Goal: Information Seeking & Learning: Find specific fact

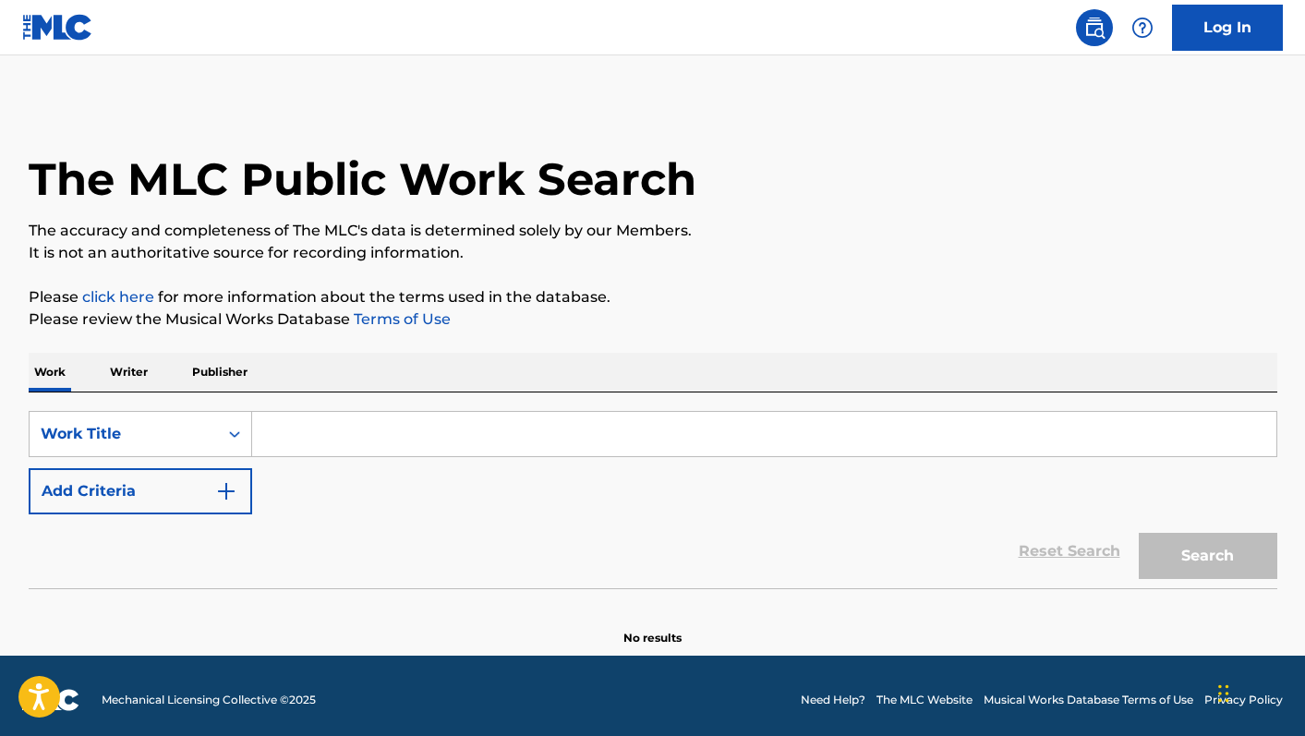
click at [301, 442] on input "Search Form" at bounding box center [764, 434] width 1024 height 44
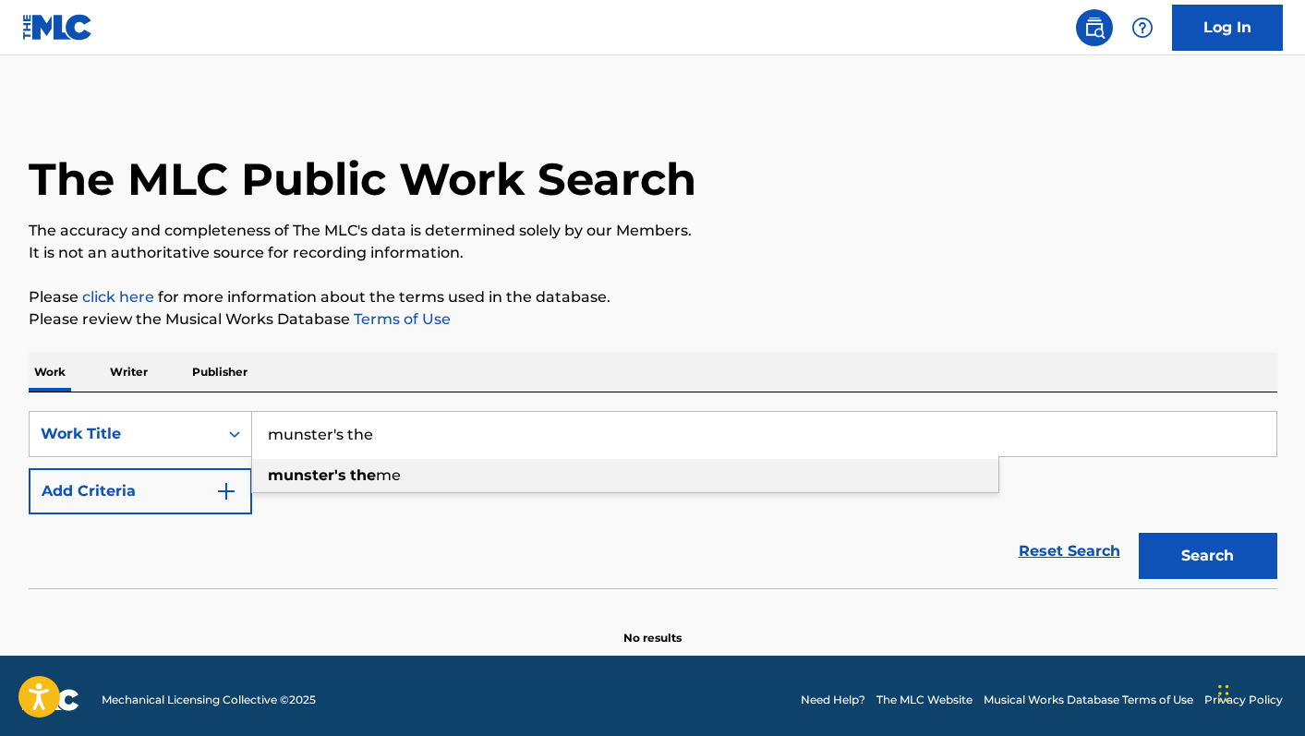
click at [307, 484] on div "munster's the me" at bounding box center [625, 475] width 746 height 33
type input "munster's theme"
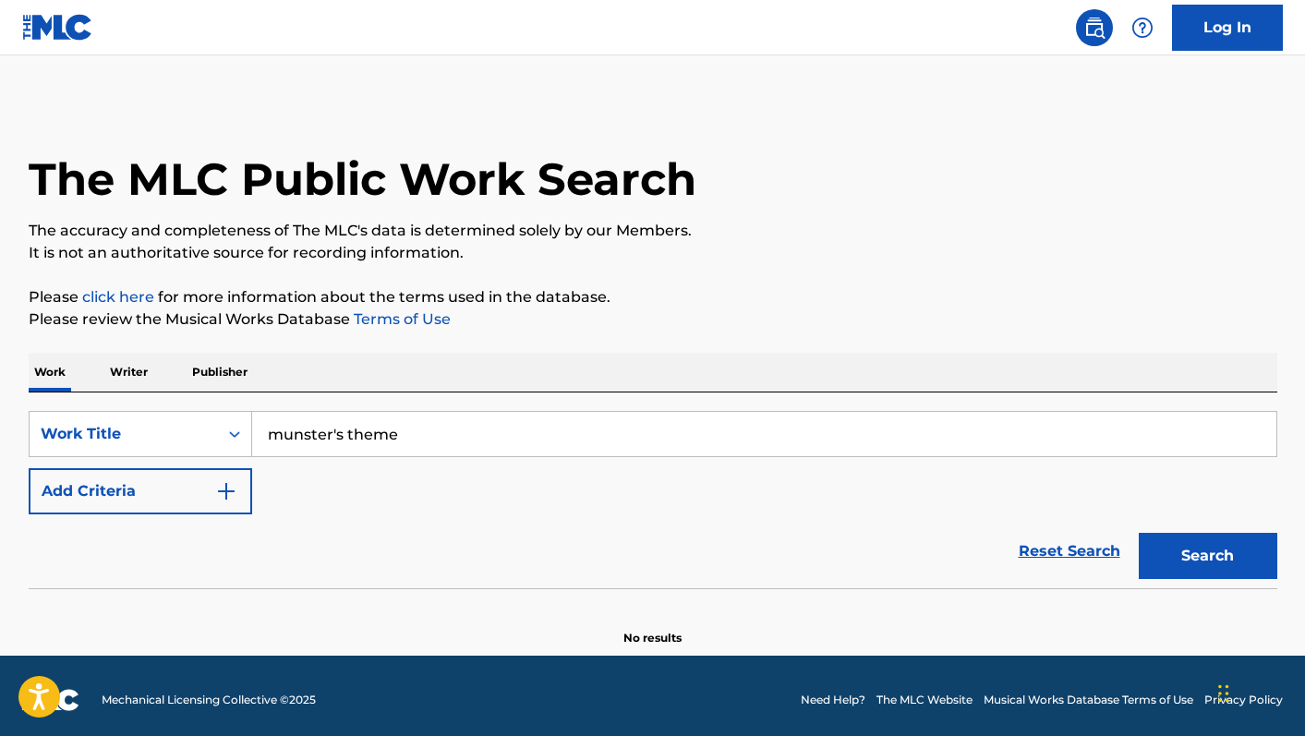
click at [1169, 550] on button "Search" at bounding box center [1208, 556] width 139 height 46
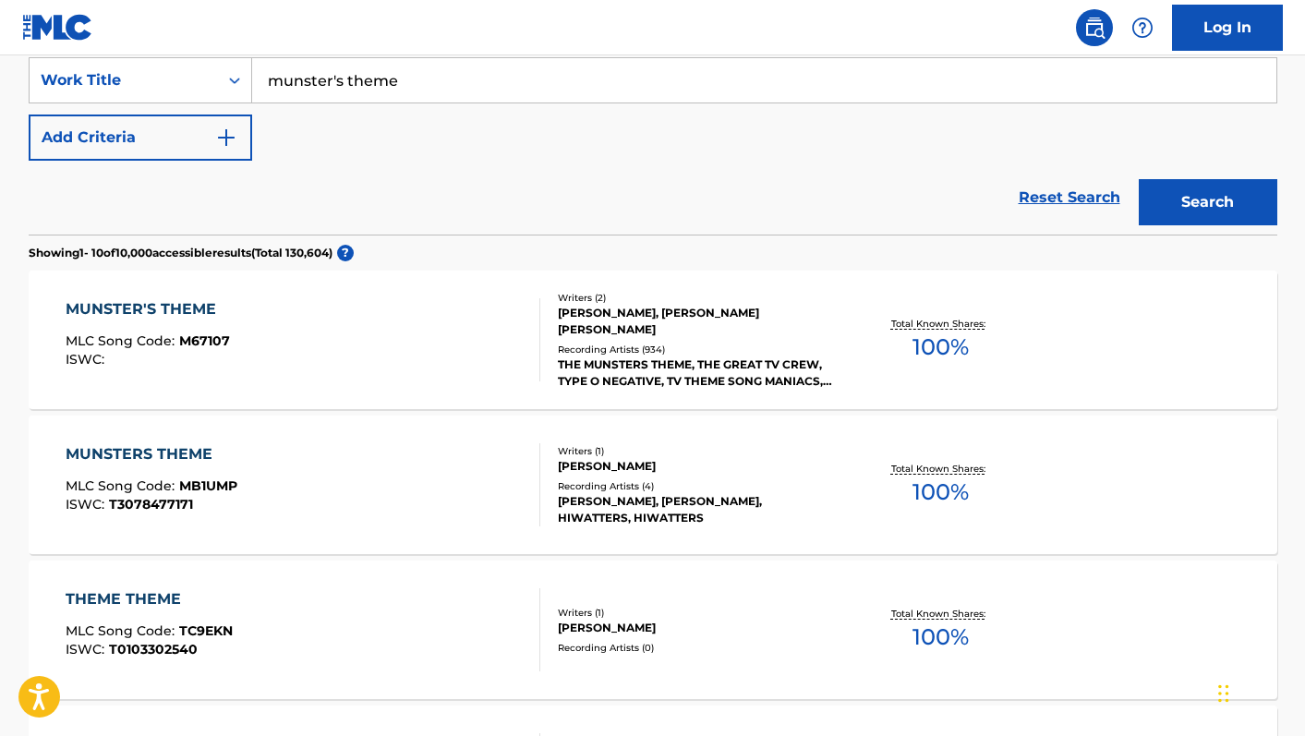
scroll to position [357, 0]
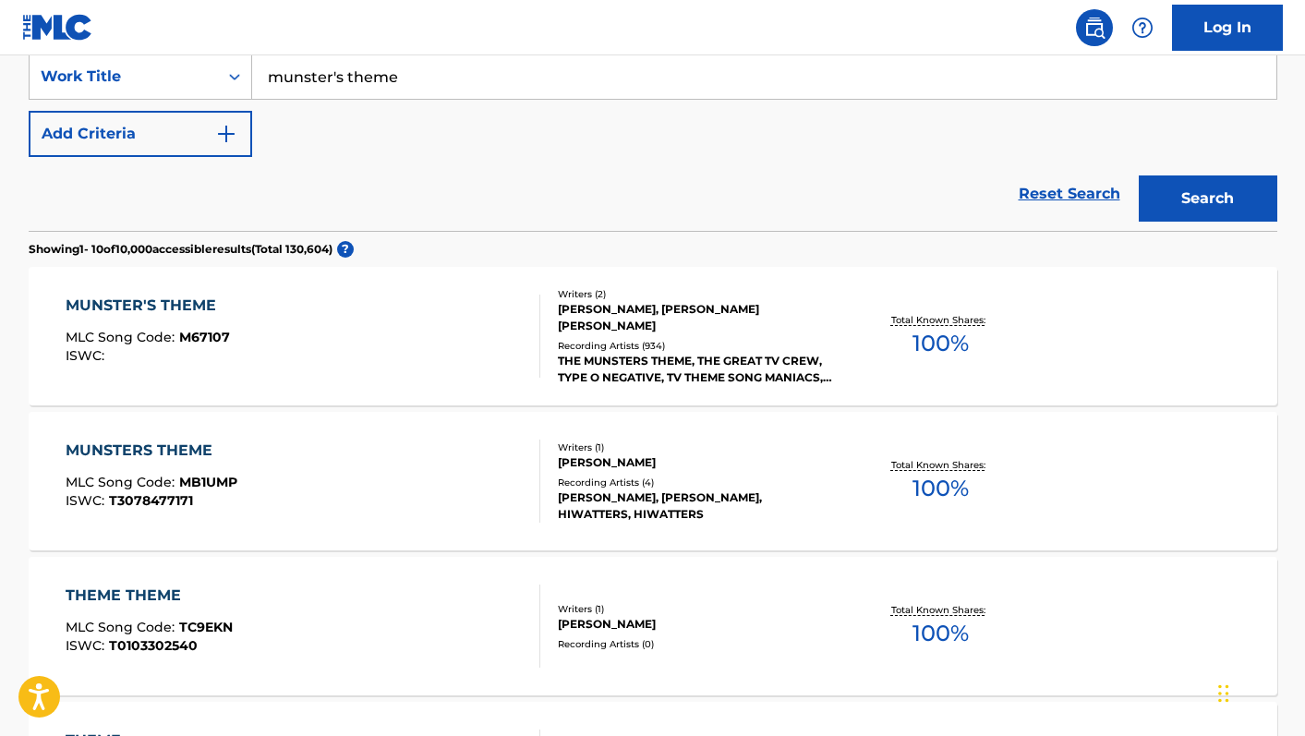
click at [456, 346] on div "MUNSTER'S THEME MLC Song Code : M67107 ISWC :" at bounding box center [303, 336] width 475 height 83
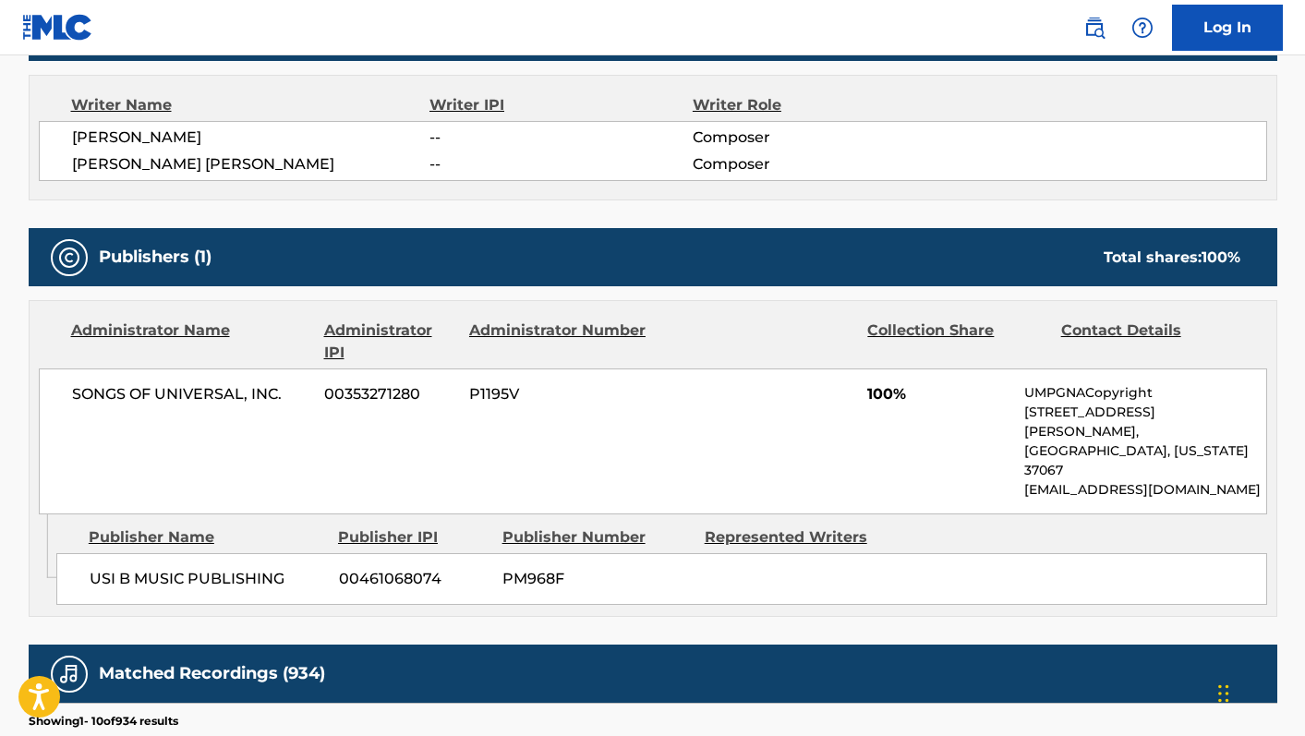
scroll to position [724, 0]
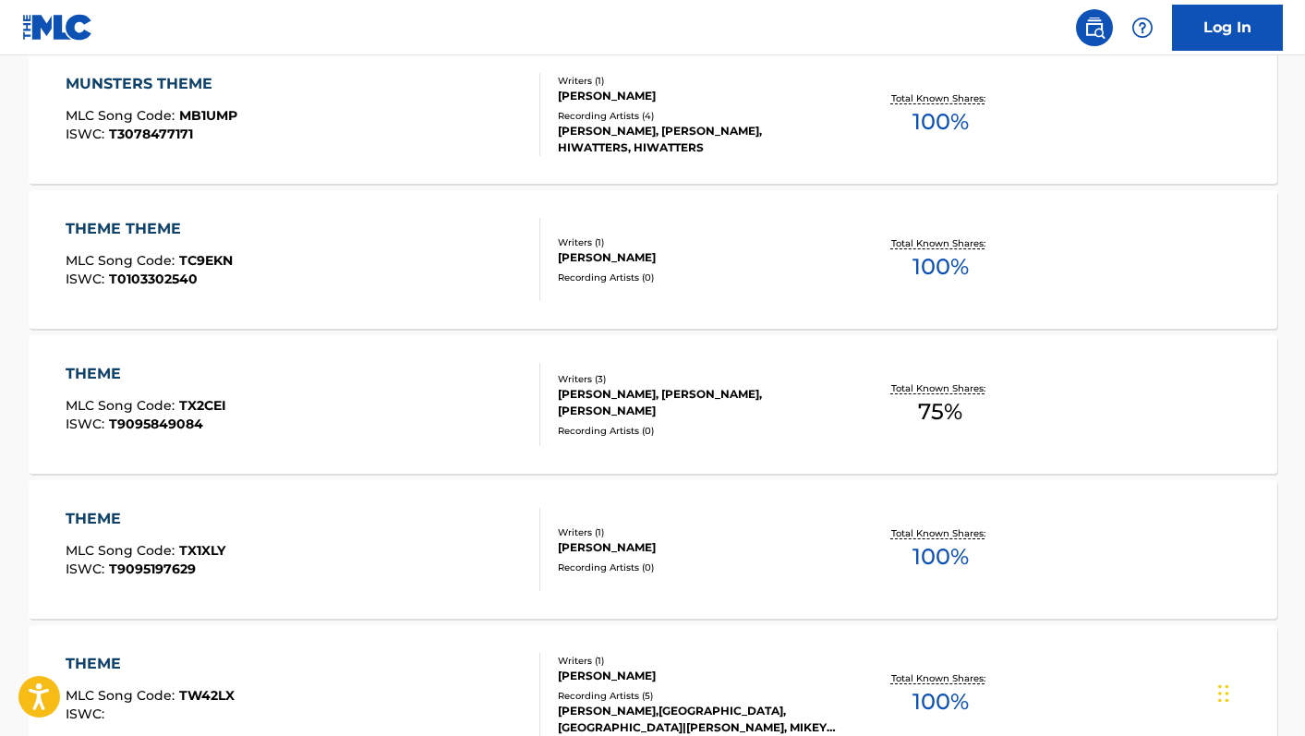
scroll to position [357, 0]
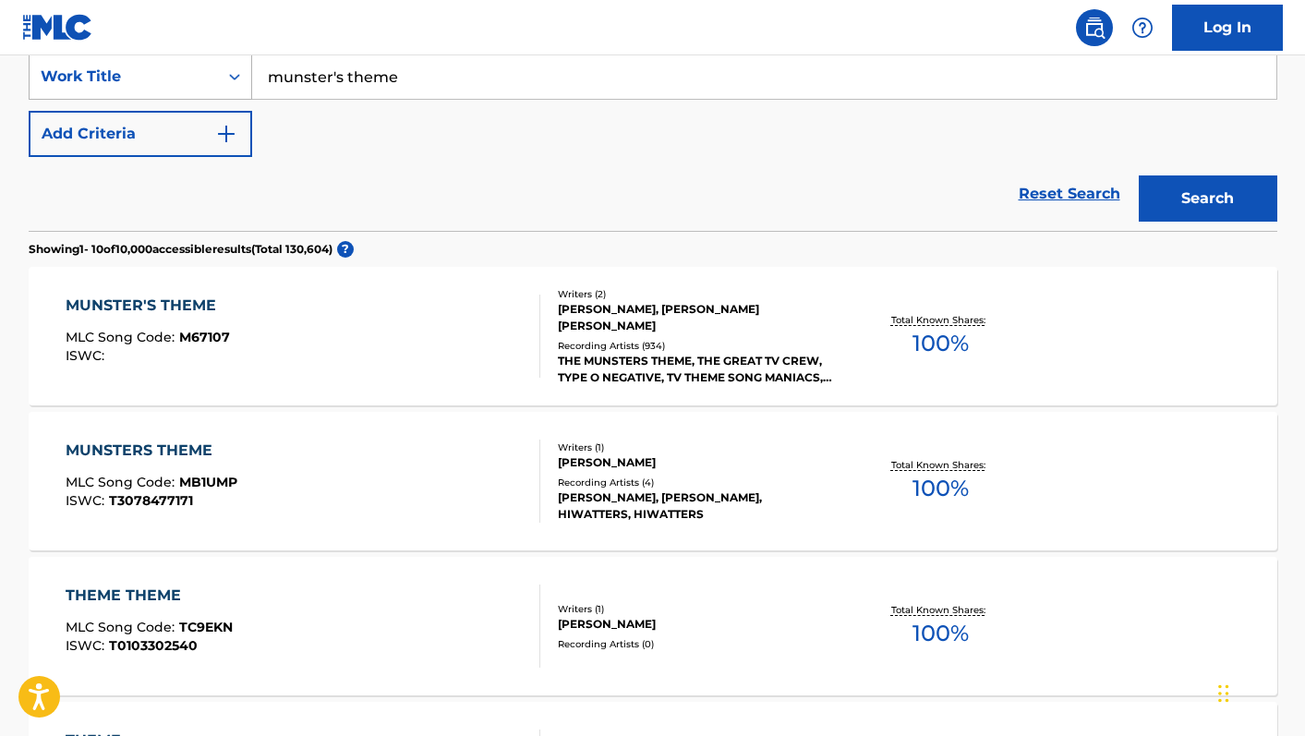
drag, startPoint x: 432, startPoint y: 79, endPoint x: 157, endPoint y: 56, distance: 276.3
click at [157, 56] on div "SearchWithCriteria013eb804-6024-42d2-a07f-151c86e1bce9 Work Title munster's the…" at bounding box center [653, 77] width 1249 height 46
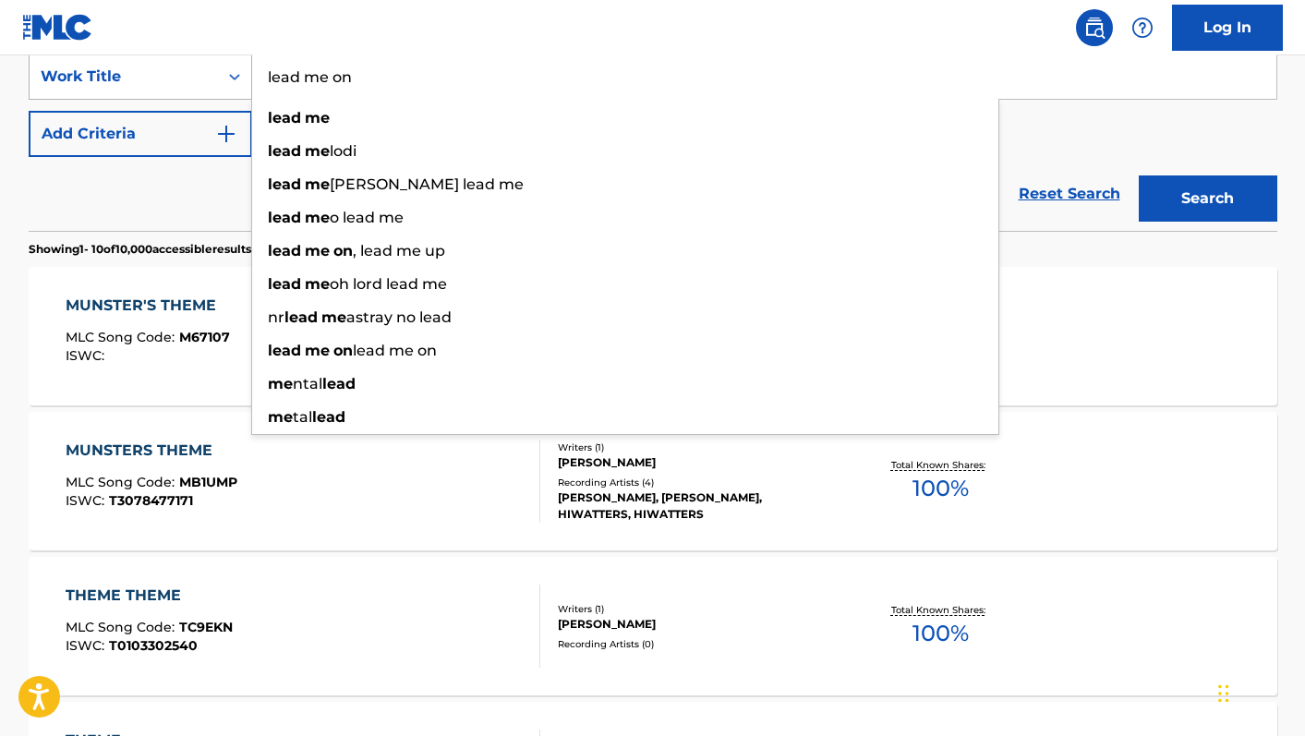
type input "lead me on"
click at [1139, 176] on button "Search" at bounding box center [1208, 199] width 139 height 46
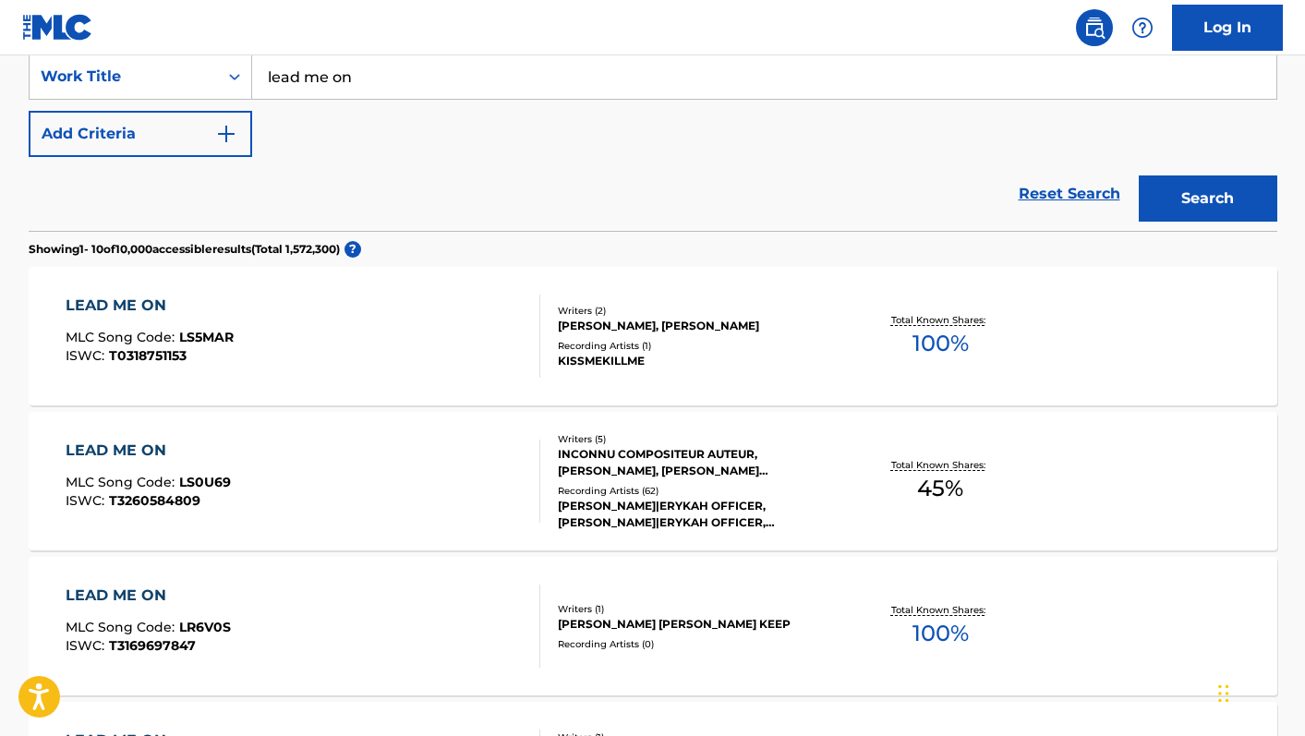
click at [235, 140] on img "Search Form" at bounding box center [226, 134] width 22 height 22
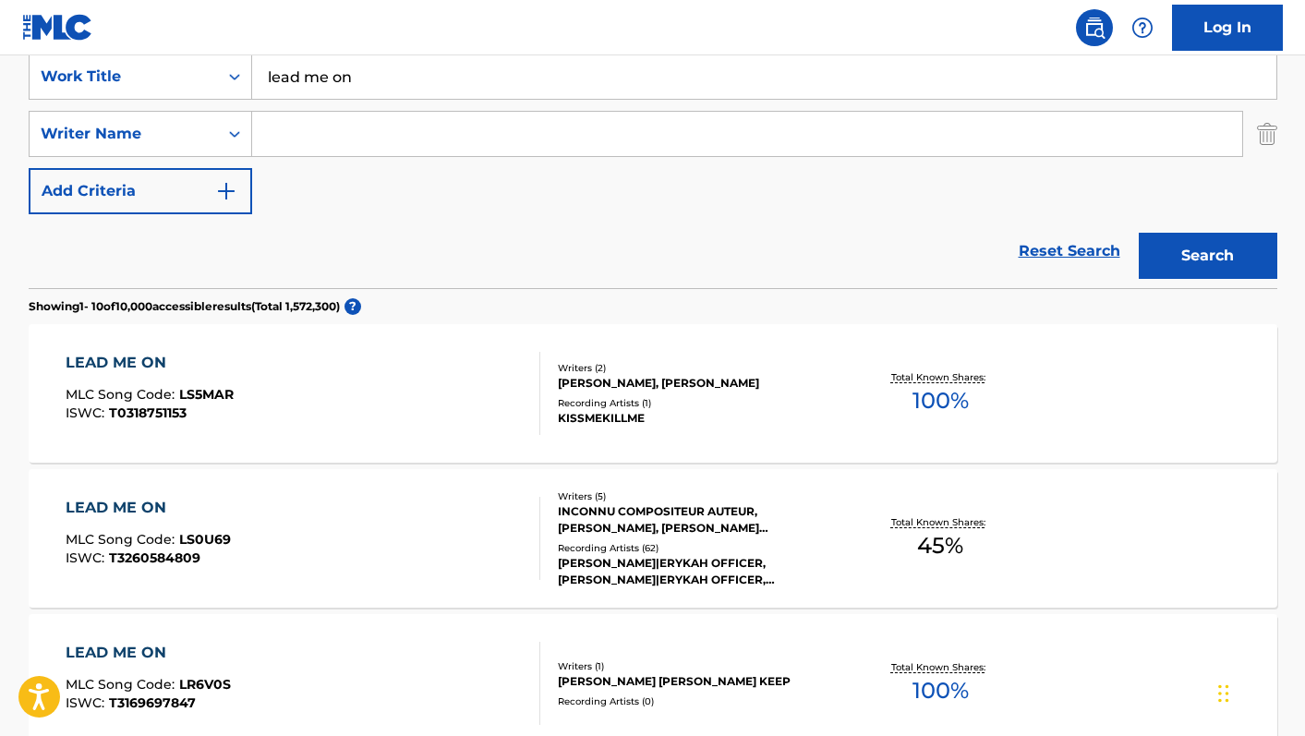
click at [309, 143] on input "Search Form" at bounding box center [747, 134] width 990 height 44
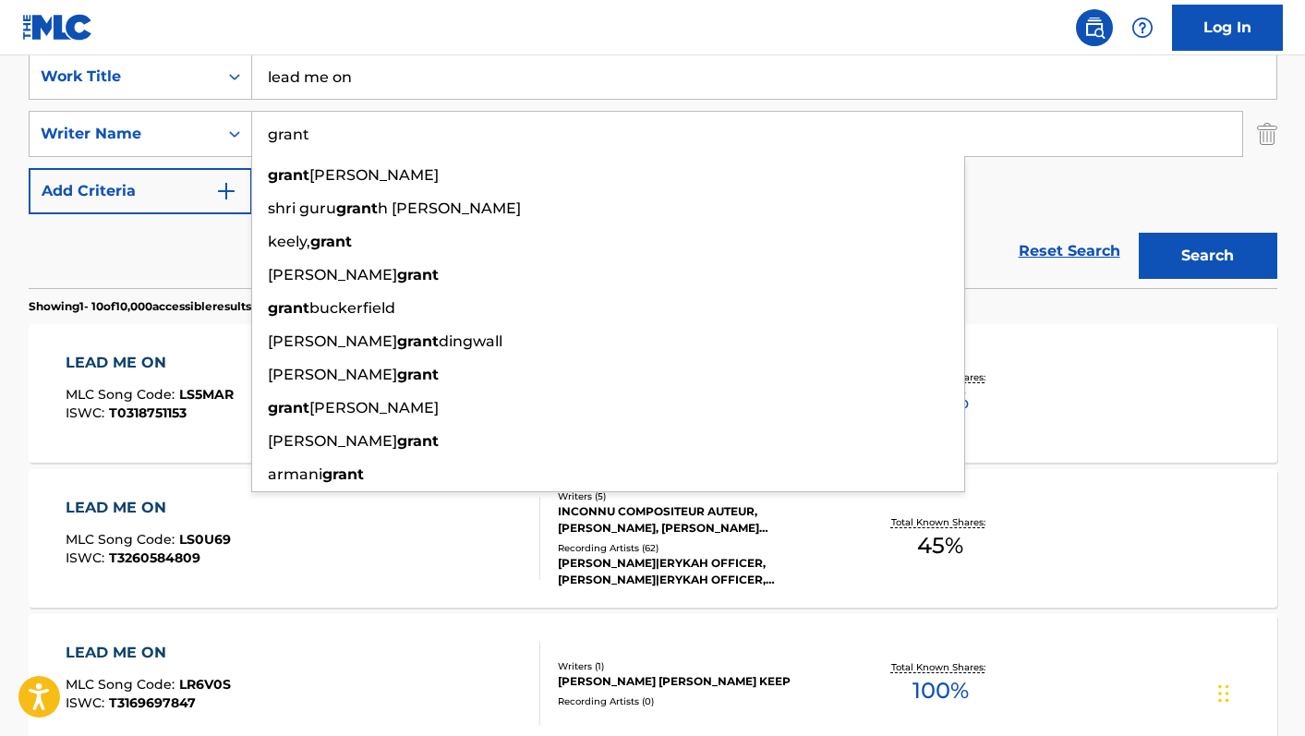
type input "grant"
click at [1139, 233] on button "Search" at bounding box center [1208, 256] width 139 height 46
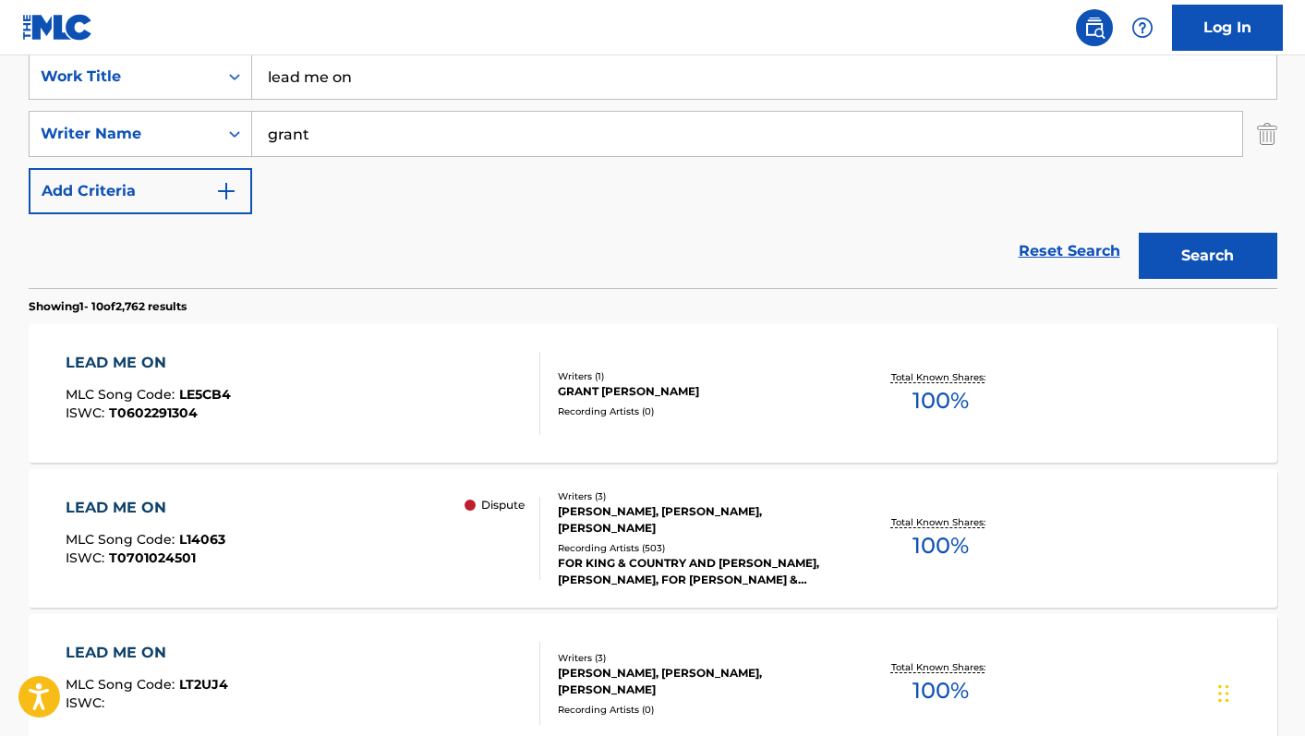
click at [428, 522] on div "LEAD ME ON MLC Song Code : L14063 ISWC : T0701024501 Dispute" at bounding box center [303, 538] width 475 height 83
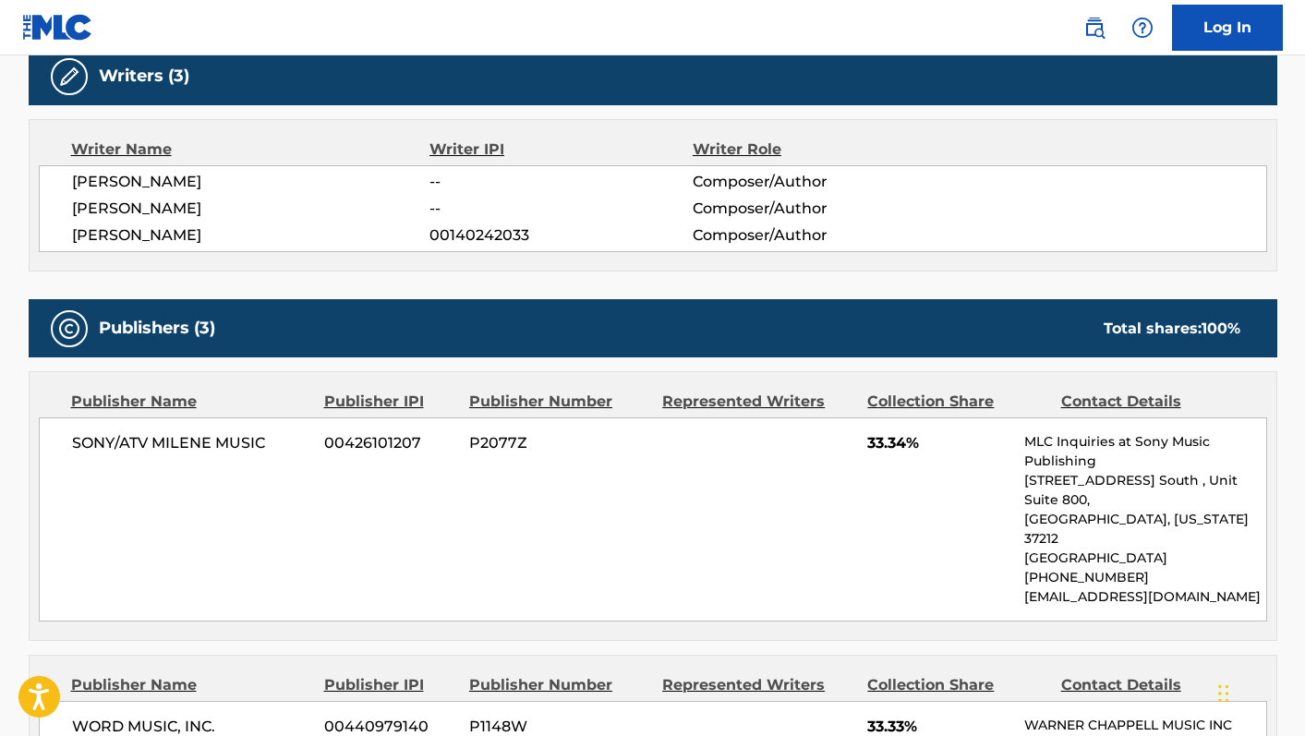
scroll to position [496, 0]
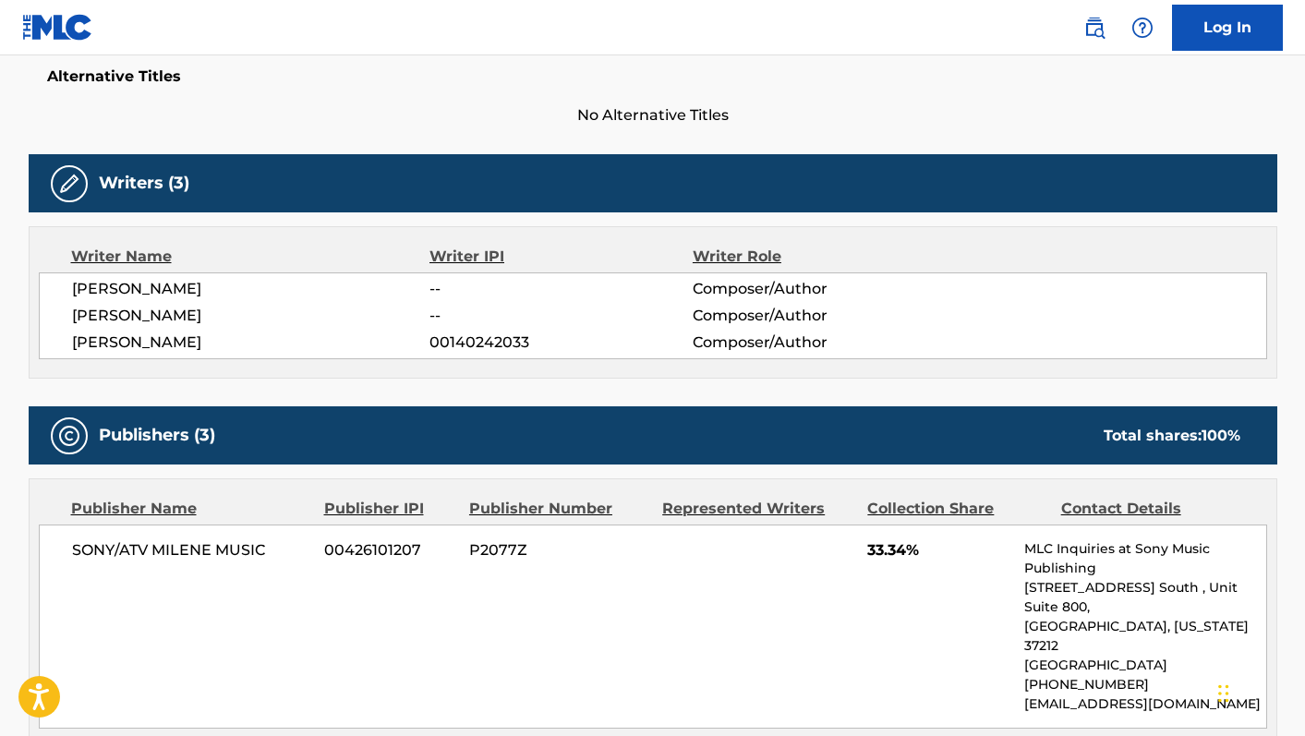
scroll to position [357, 0]
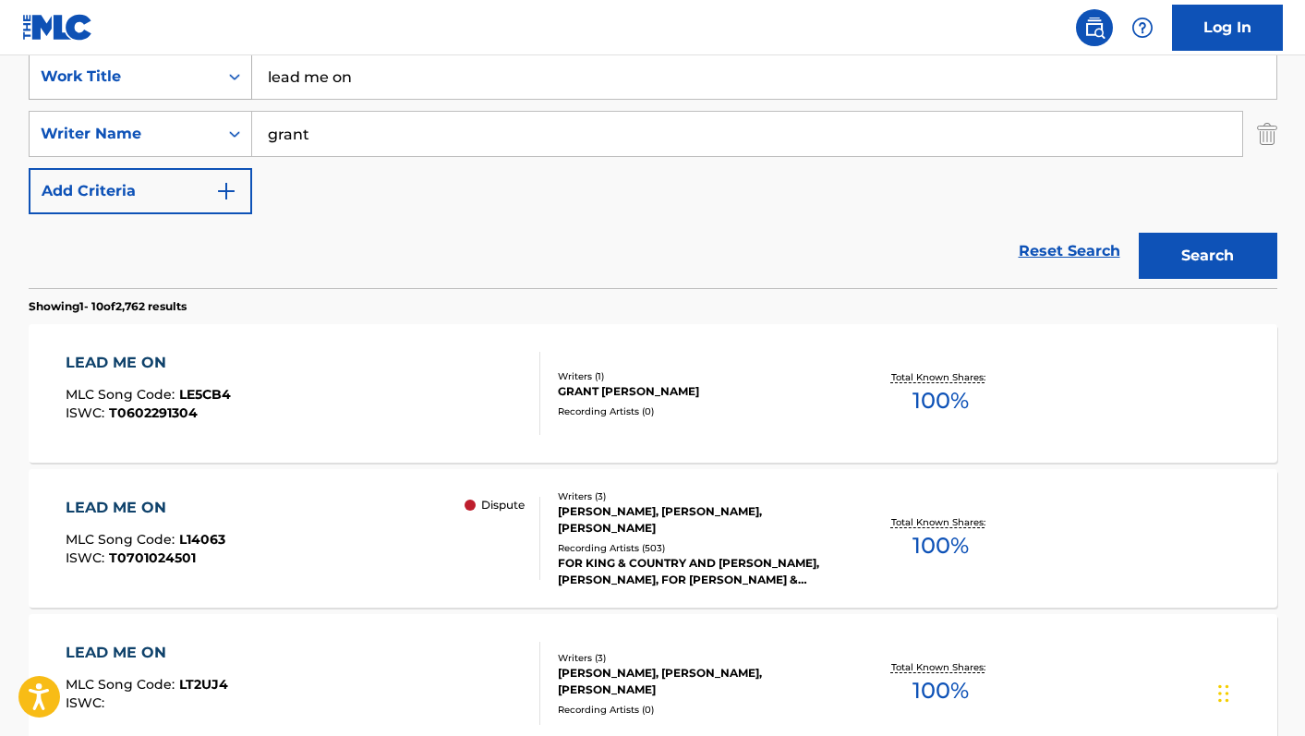
drag, startPoint x: 384, startPoint y: 83, endPoint x: 238, endPoint y: 81, distance: 146.0
click at [238, 81] on div "SearchWithCriteria013eb804-6024-42d2-a07f-151c86e1bce9 Work Title lead me on" at bounding box center [653, 77] width 1249 height 46
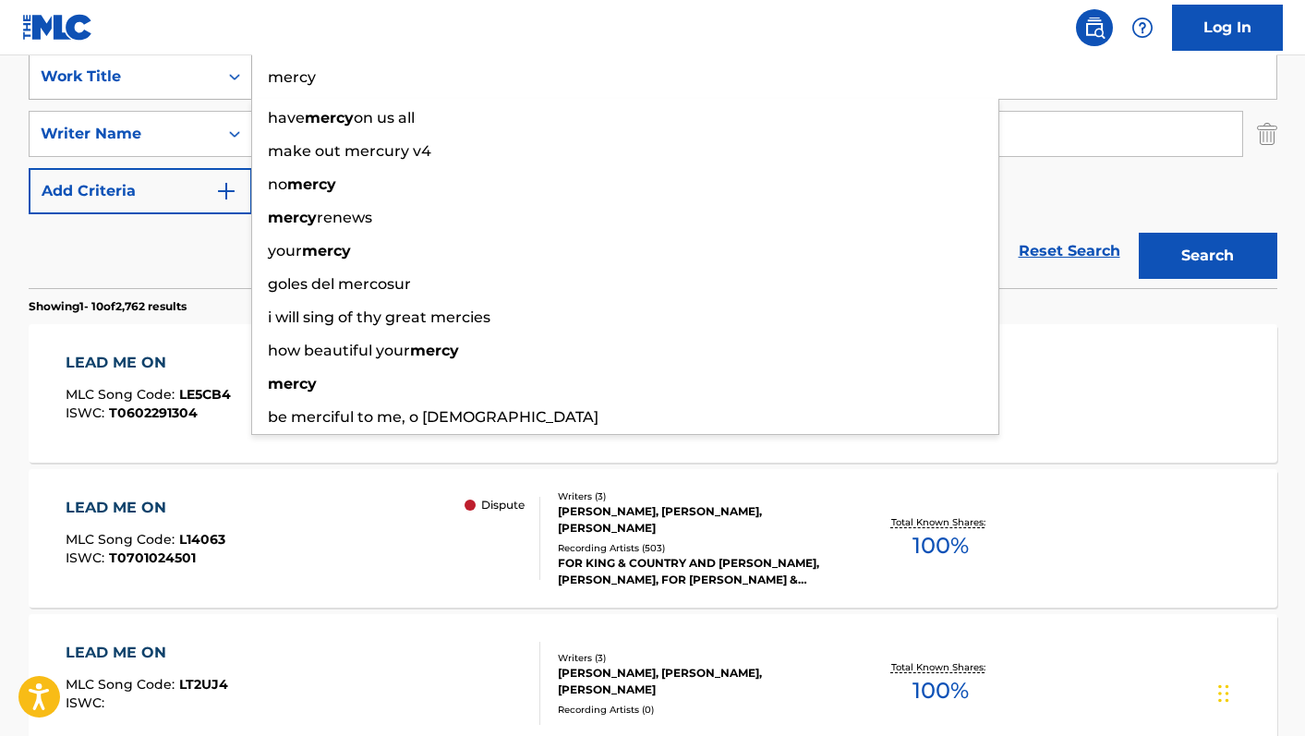
type input "mercy"
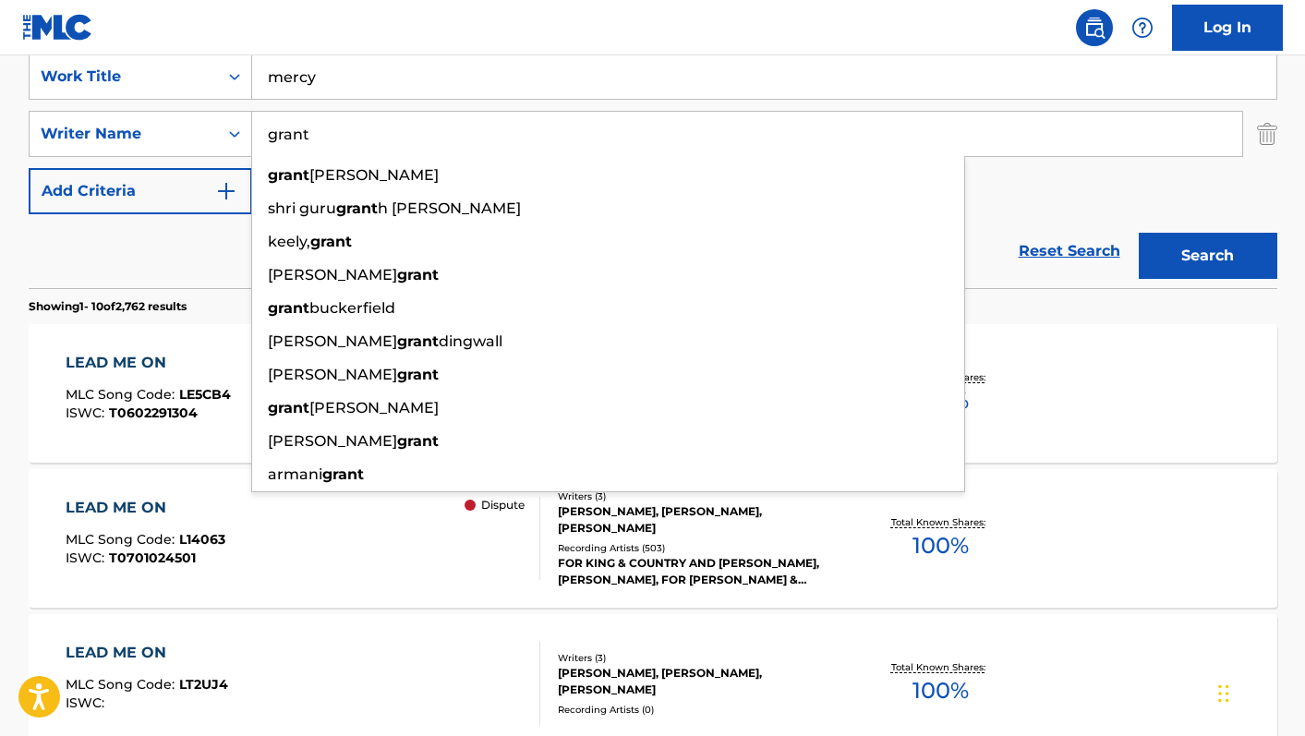
drag, startPoint x: 322, startPoint y: 138, endPoint x: 114, endPoint y: 105, distance: 211.3
click at [114, 116] on div "SearchWithCriteria183c8a15-9b78-4ecf-a97e-c8b85ca5a1bc Writer Name [PERSON_NAME…" at bounding box center [653, 134] width 1249 height 46
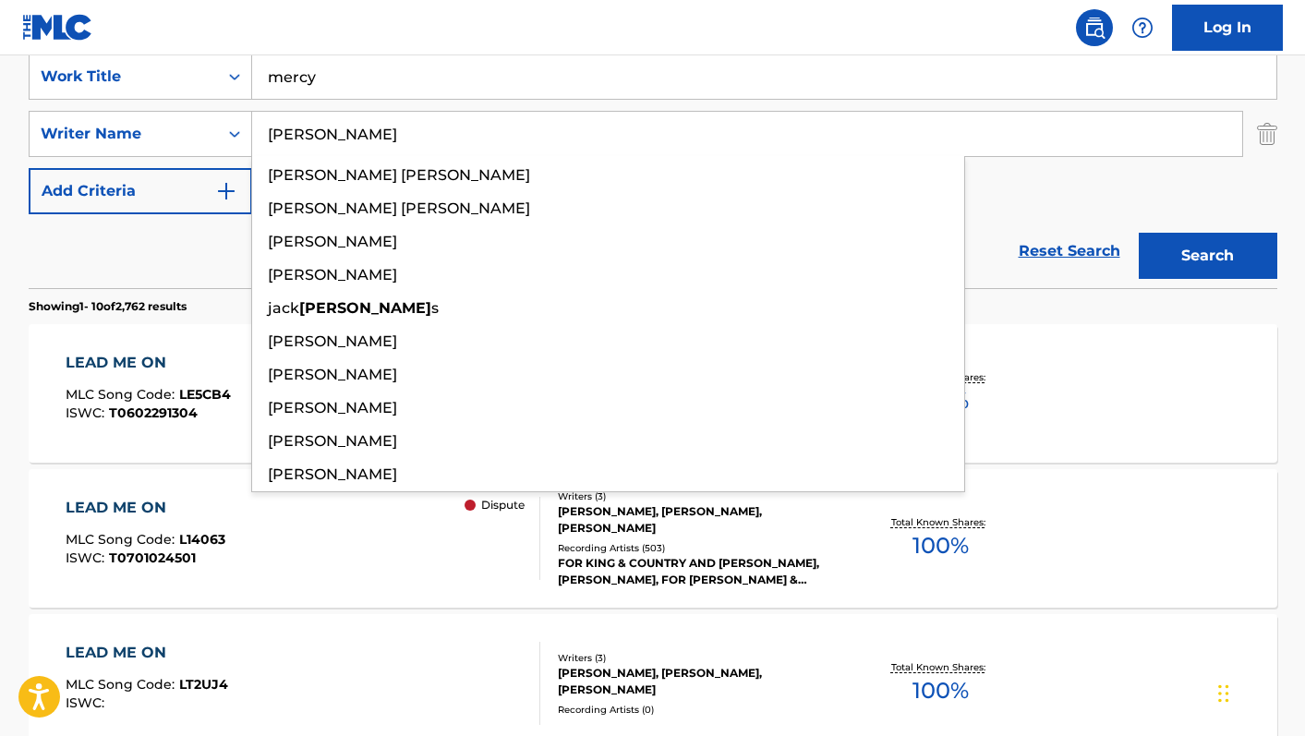
type input "[PERSON_NAME]"
click at [1139, 233] on button "Search" at bounding box center [1208, 256] width 139 height 46
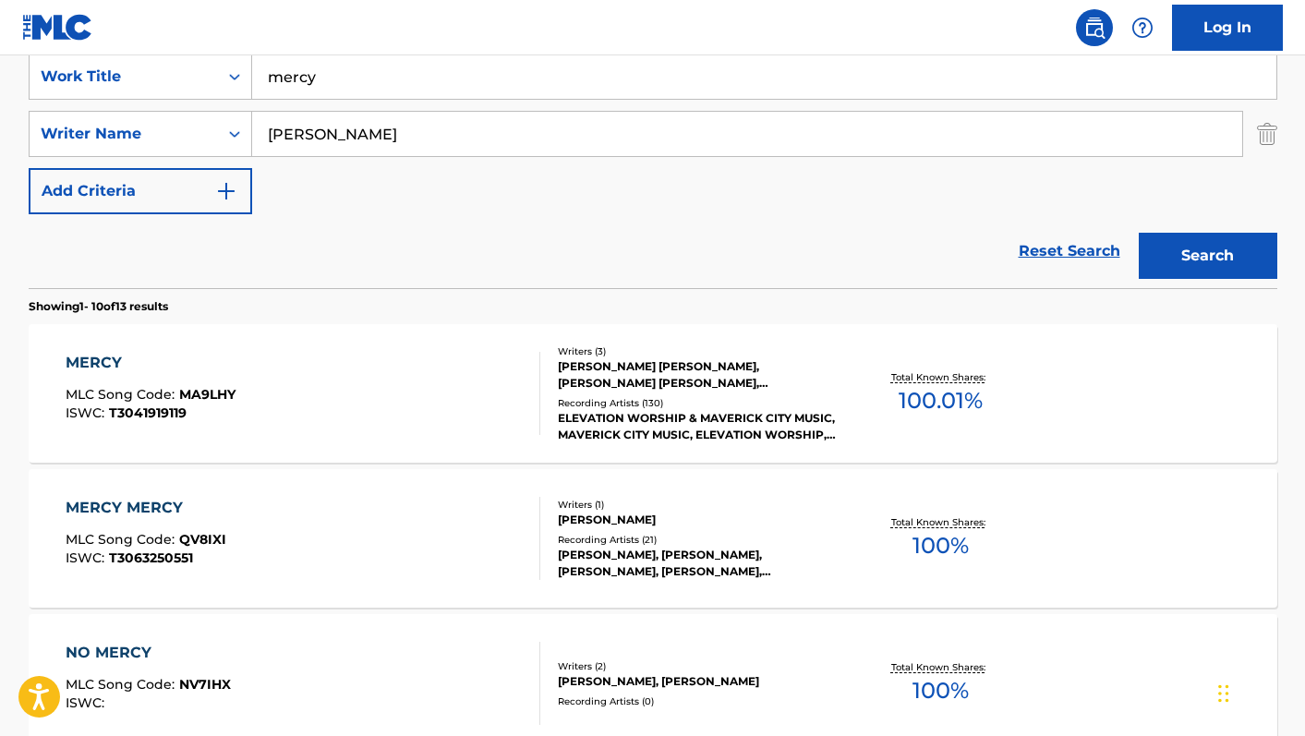
click at [281, 382] on div "MERCY MLC Song Code : MA9LHY ISWC : T3041919119" at bounding box center [303, 393] width 475 height 83
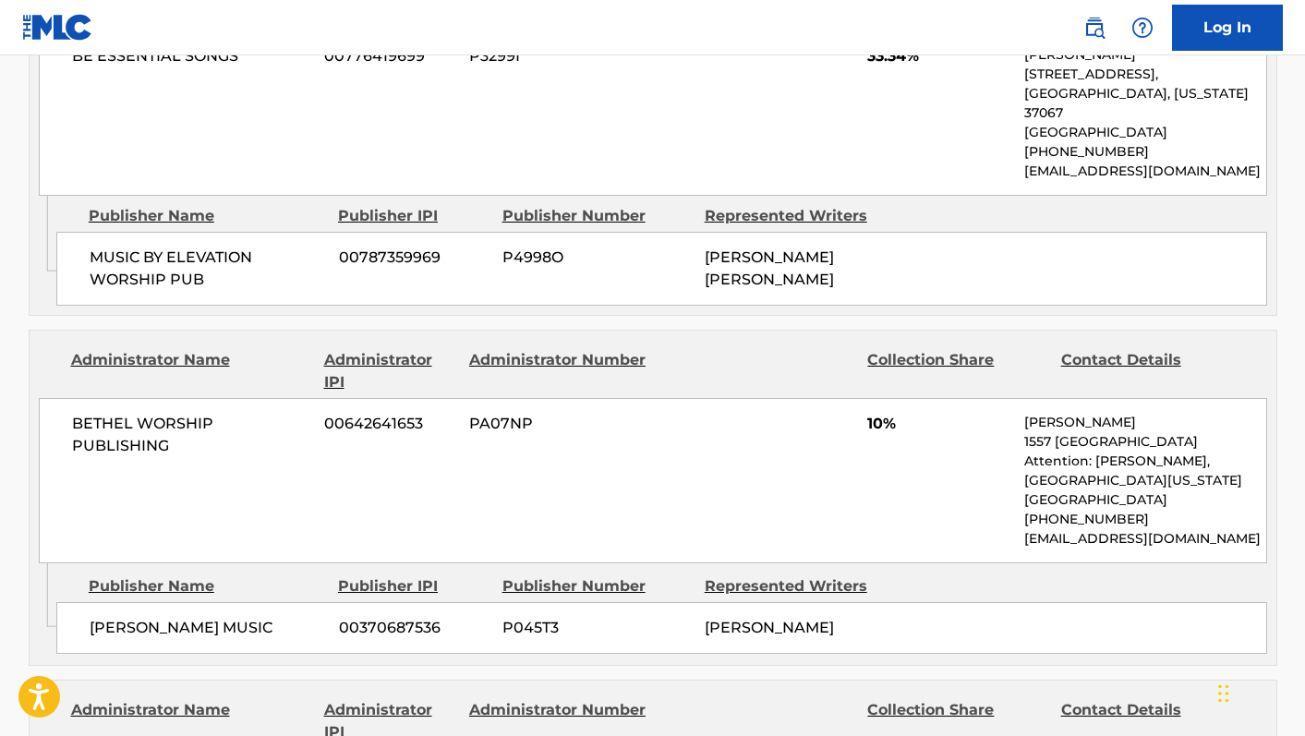
scroll to position [1897, 0]
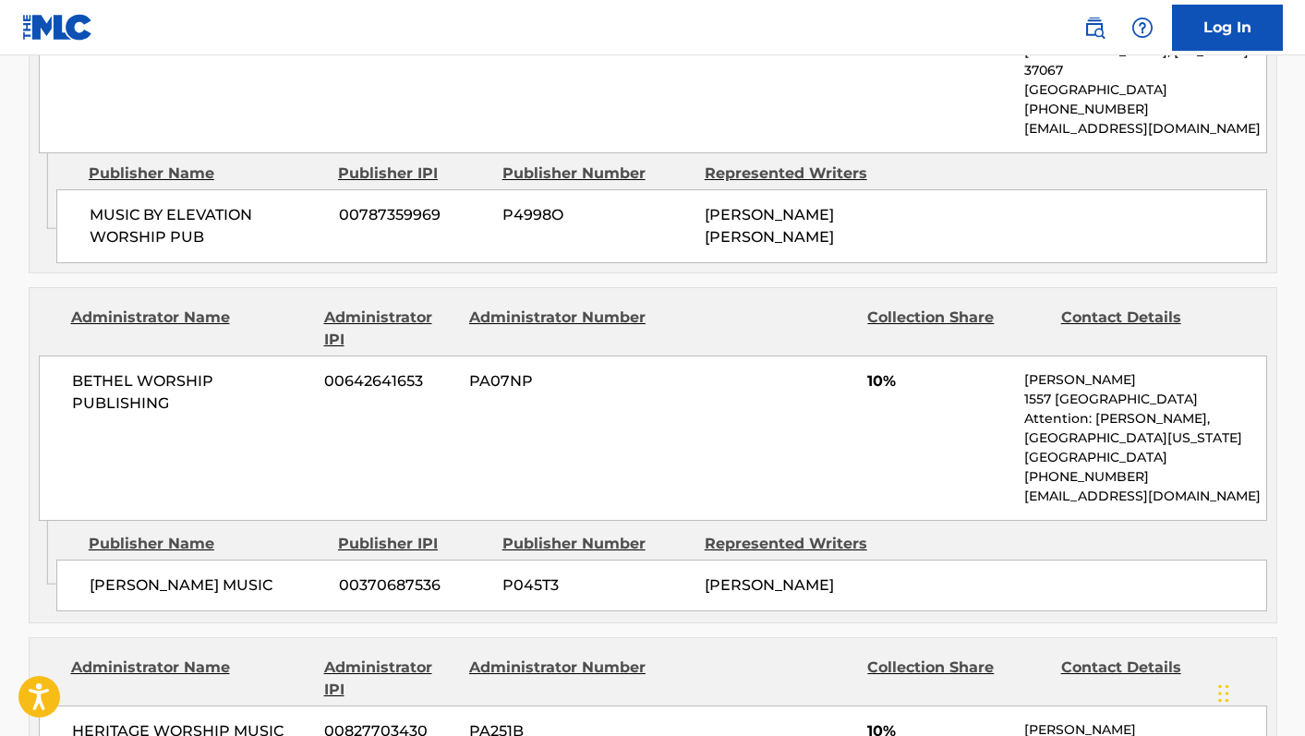
scroll to position [357, 0]
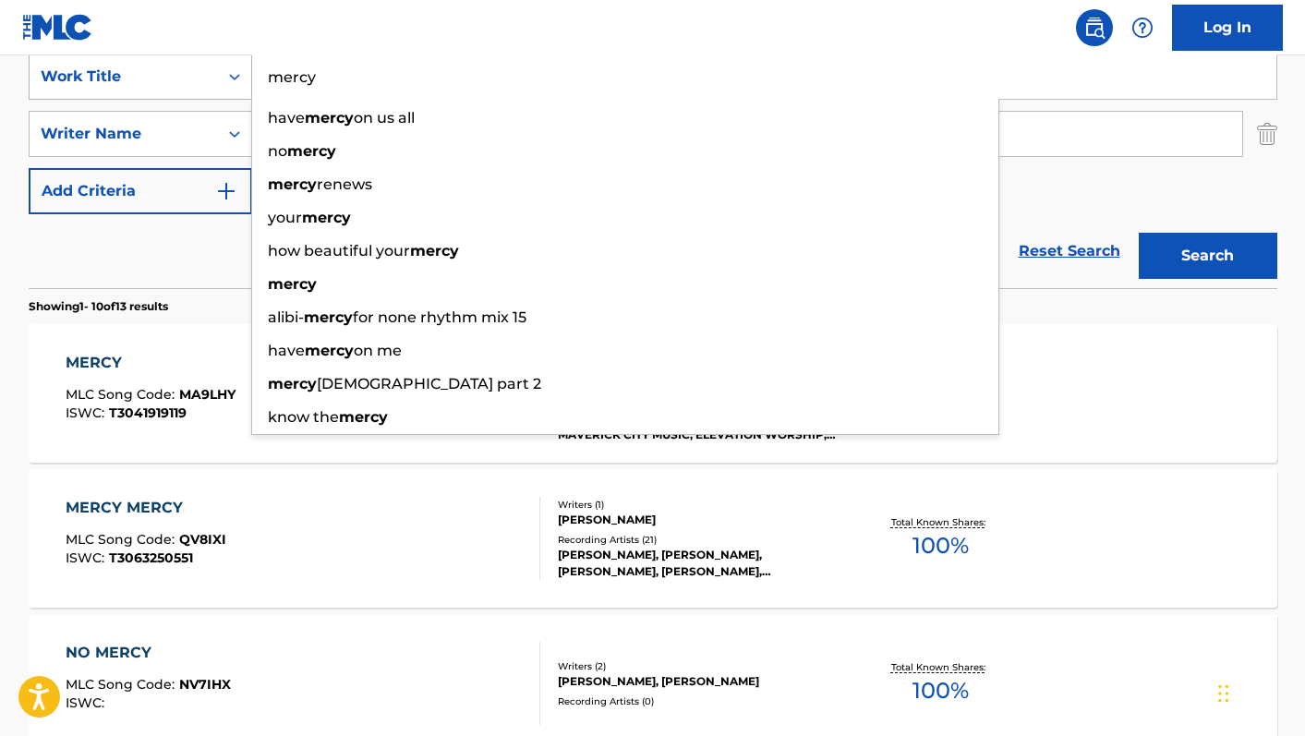
drag, startPoint x: 449, startPoint y: 92, endPoint x: 212, endPoint y: 90, distance: 236.5
click at [212, 90] on div "SearchWithCriteria013eb804-6024-42d2-a07f-151c86e1bce9 Work Title mercy have me…" at bounding box center [653, 77] width 1249 height 46
drag, startPoint x: 363, startPoint y: 79, endPoint x: 40, endPoint y: 70, distance: 323.5
click at [40, 70] on div "SearchWithCriteria013eb804-6024-42d2-a07f-151c86e1bce9 Work Title mercy have me…" at bounding box center [653, 77] width 1249 height 46
paste input "Joy (What the World Calls Foolish"
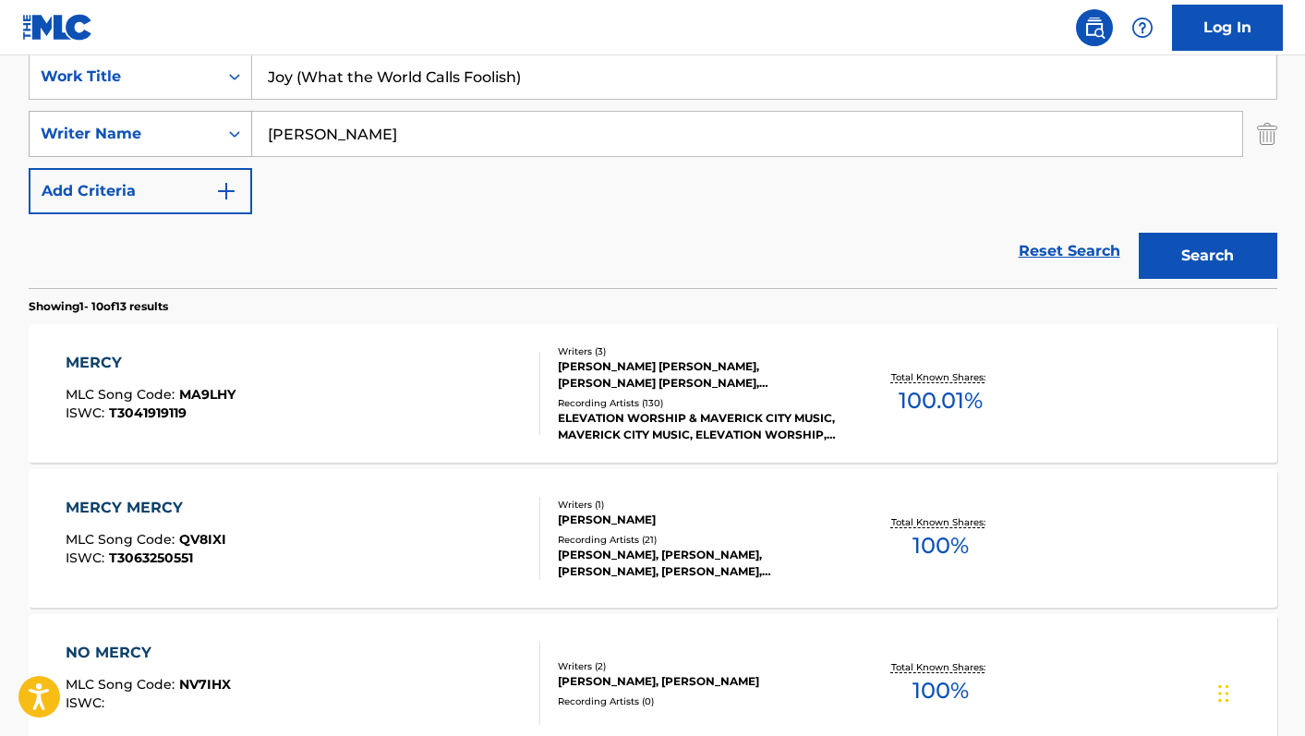
type input "Joy (What the World Calls Foolish)"
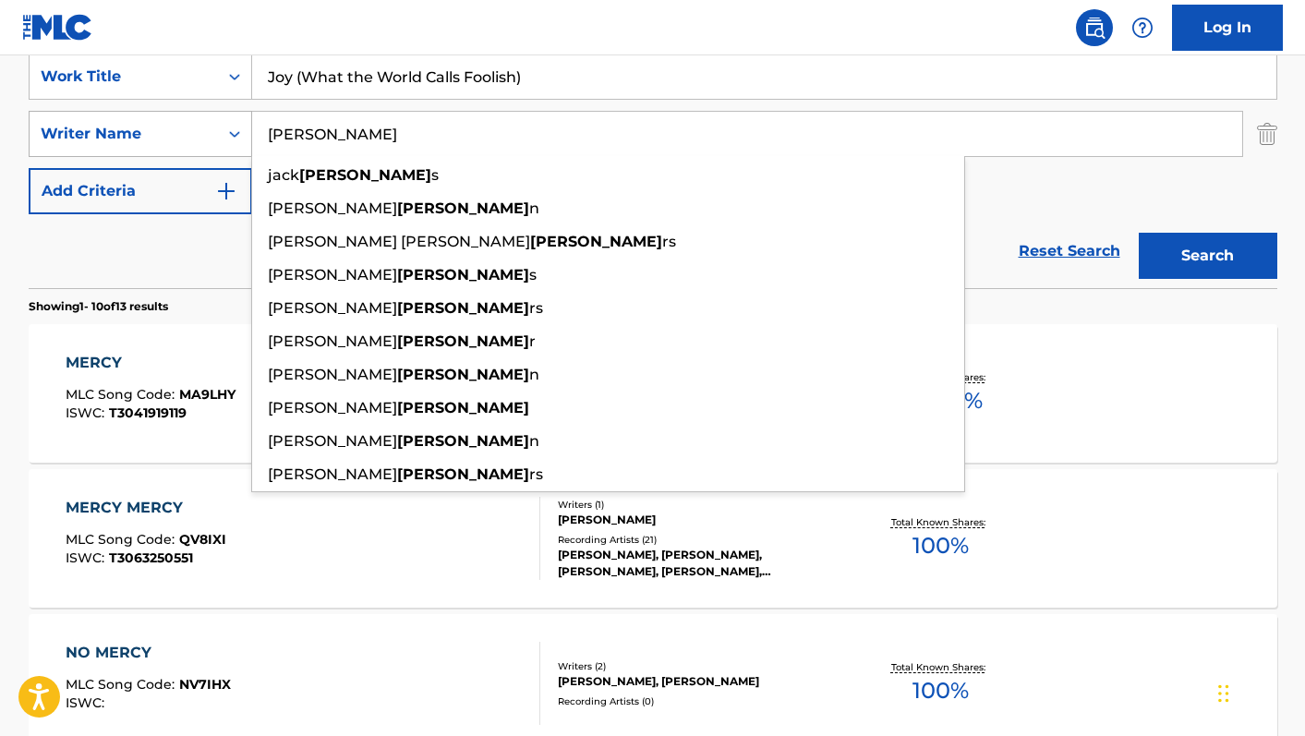
drag, startPoint x: 212, startPoint y: 134, endPoint x: 137, endPoint y: 113, distance: 78.7
click at [137, 113] on div "SearchWithCriteria183c8a15-9b78-4ecf-a97e-c8b85ca5a1bc Writer Name [PERSON_NAME…" at bounding box center [653, 134] width 1249 height 46
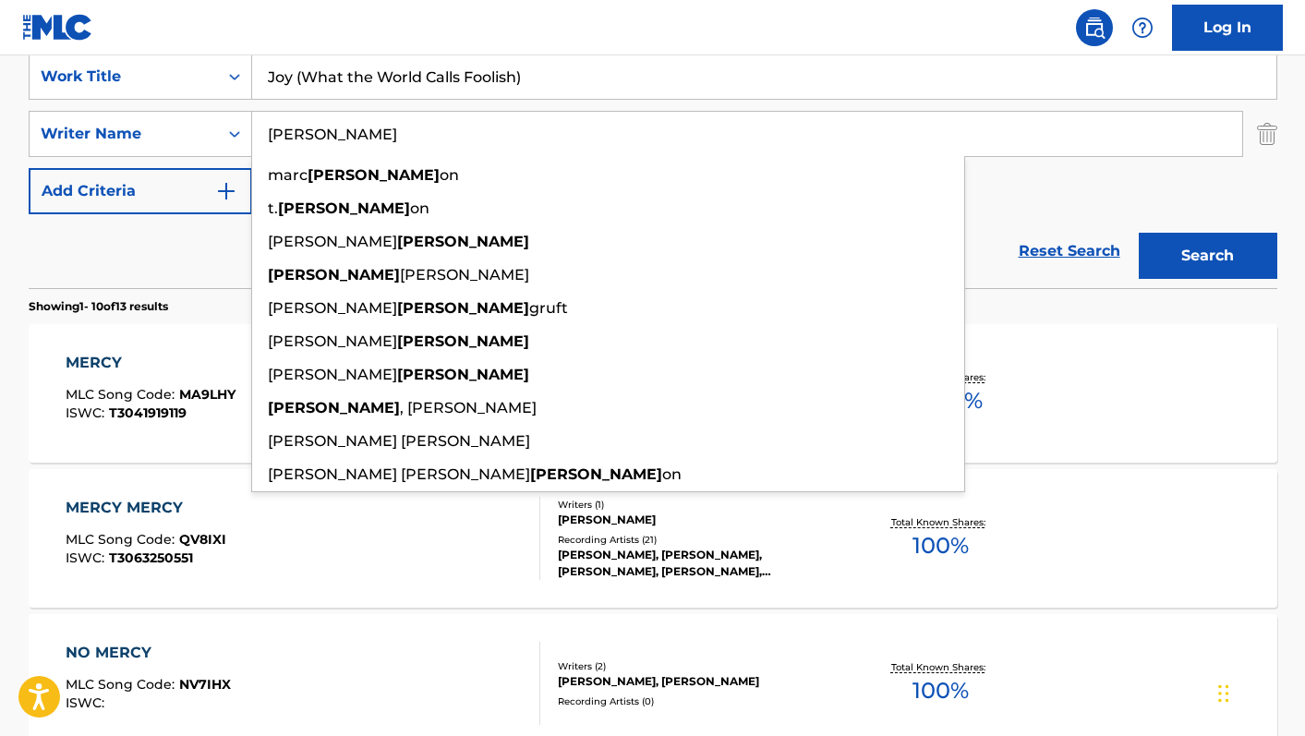
type input "[PERSON_NAME]"
click at [1139, 233] on button "Search" at bounding box center [1208, 256] width 139 height 46
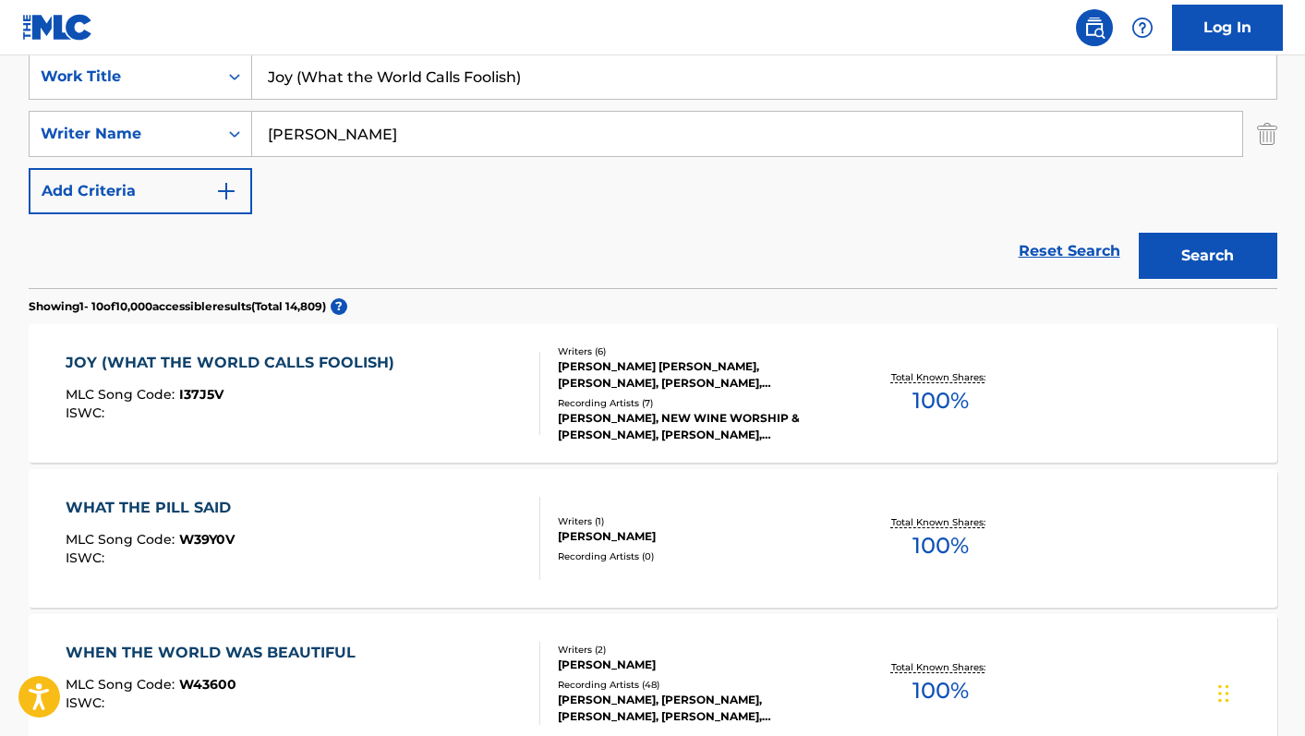
click at [425, 422] on div "JOY (WHAT THE WORLD CALLS FOOLISH) MLC Song Code : I37J5V ISWC :" at bounding box center [303, 393] width 475 height 83
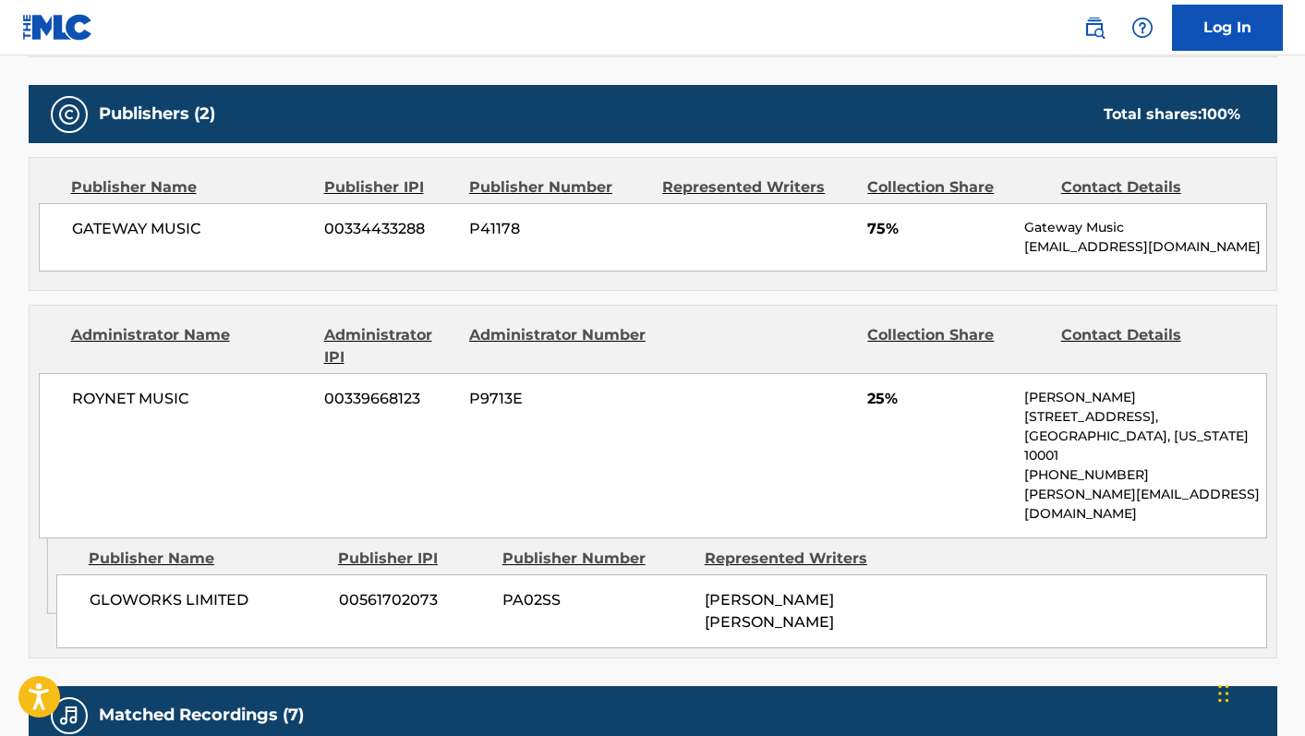
scroll to position [901, 0]
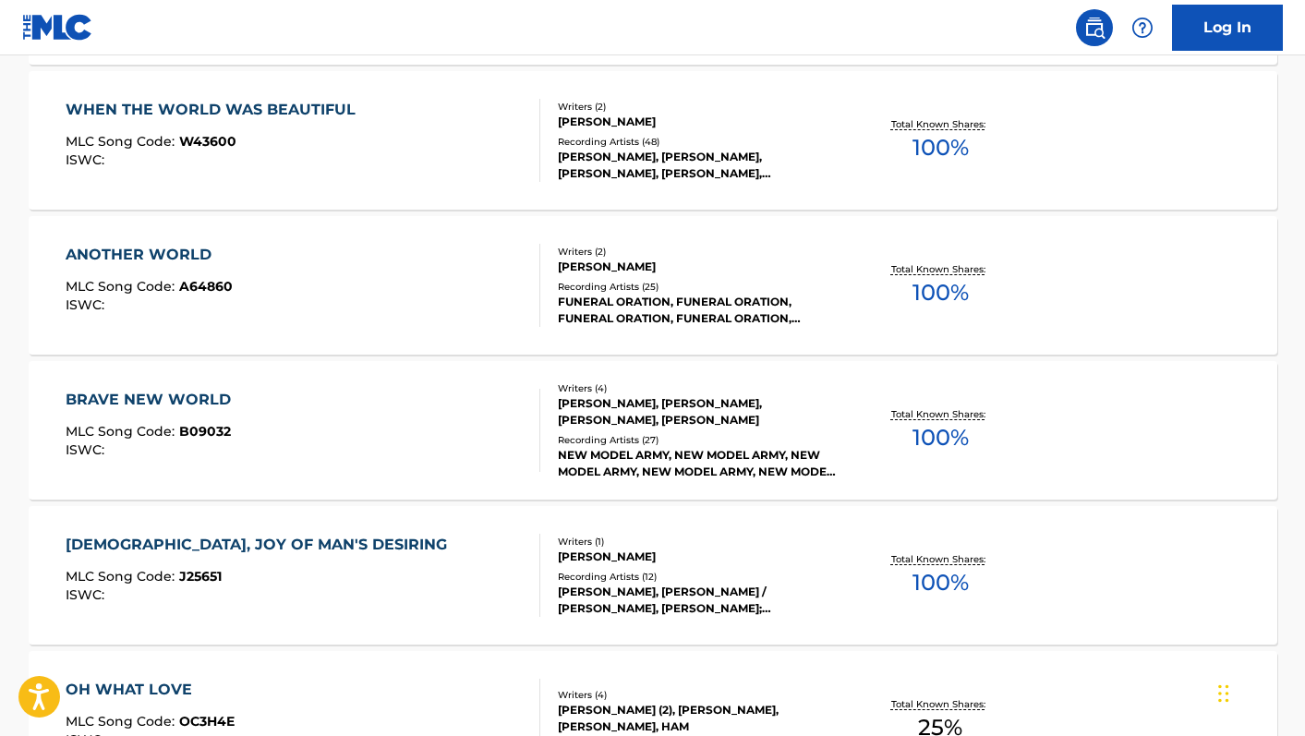
scroll to position [357, 0]
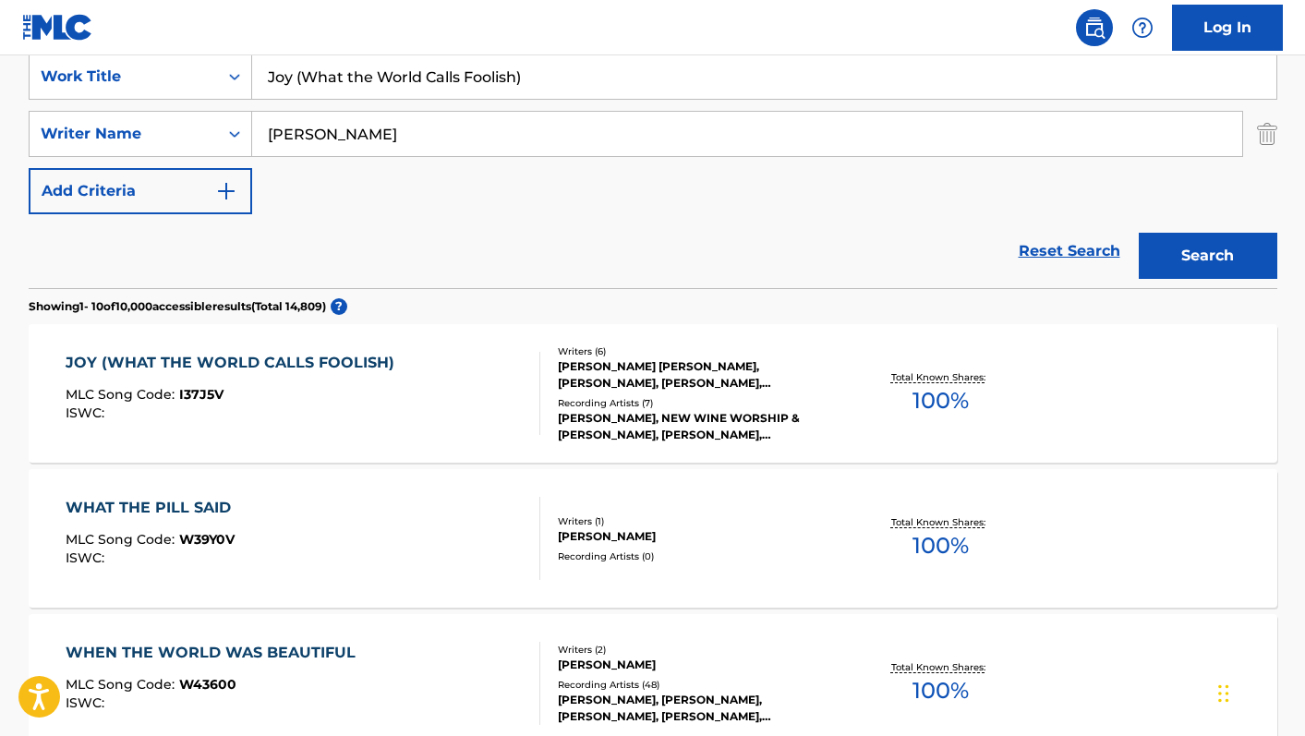
drag, startPoint x: 544, startPoint y: 74, endPoint x: 26, endPoint y: 46, distance: 519.0
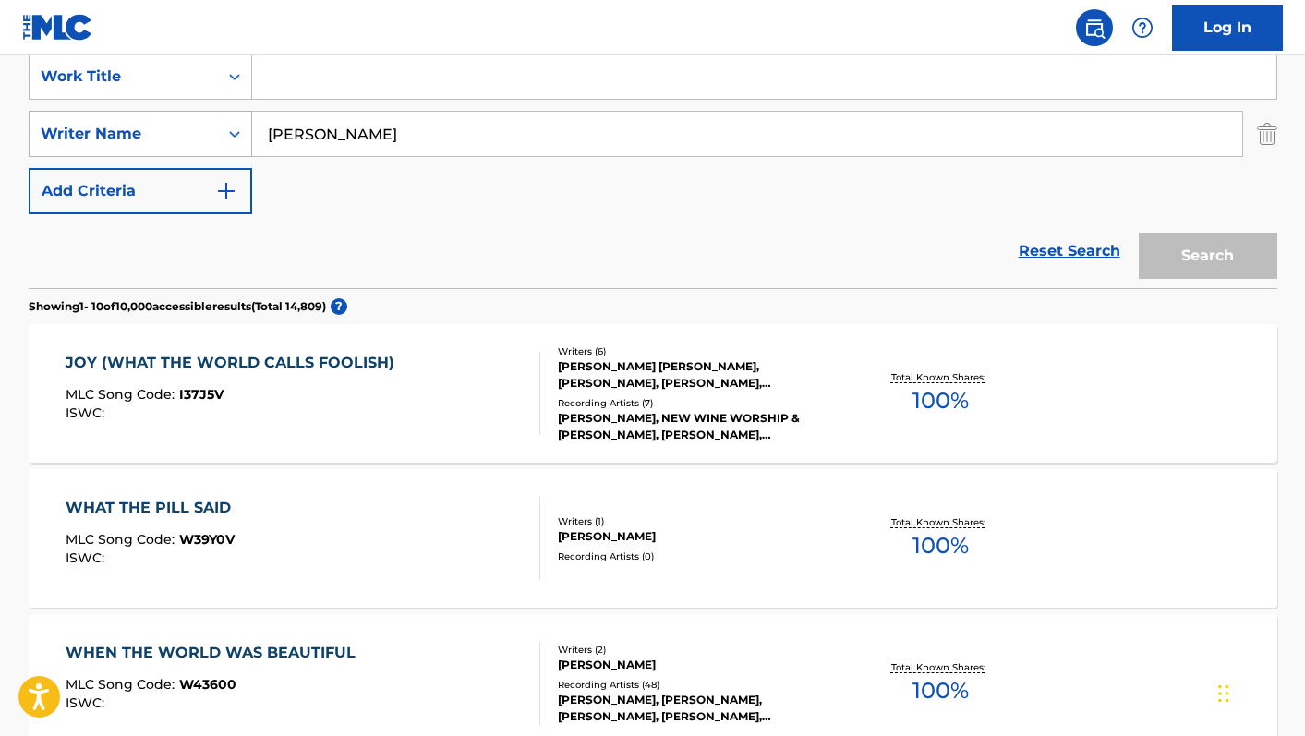
drag, startPoint x: 341, startPoint y: 131, endPoint x: 94, endPoint y: 114, distance: 247.3
click at [94, 114] on div "SearchWithCriteria183c8a15-9b78-4ecf-a97e-c8b85ca5a1bc Writer Name [PERSON_NAME]" at bounding box center [653, 134] width 1249 height 46
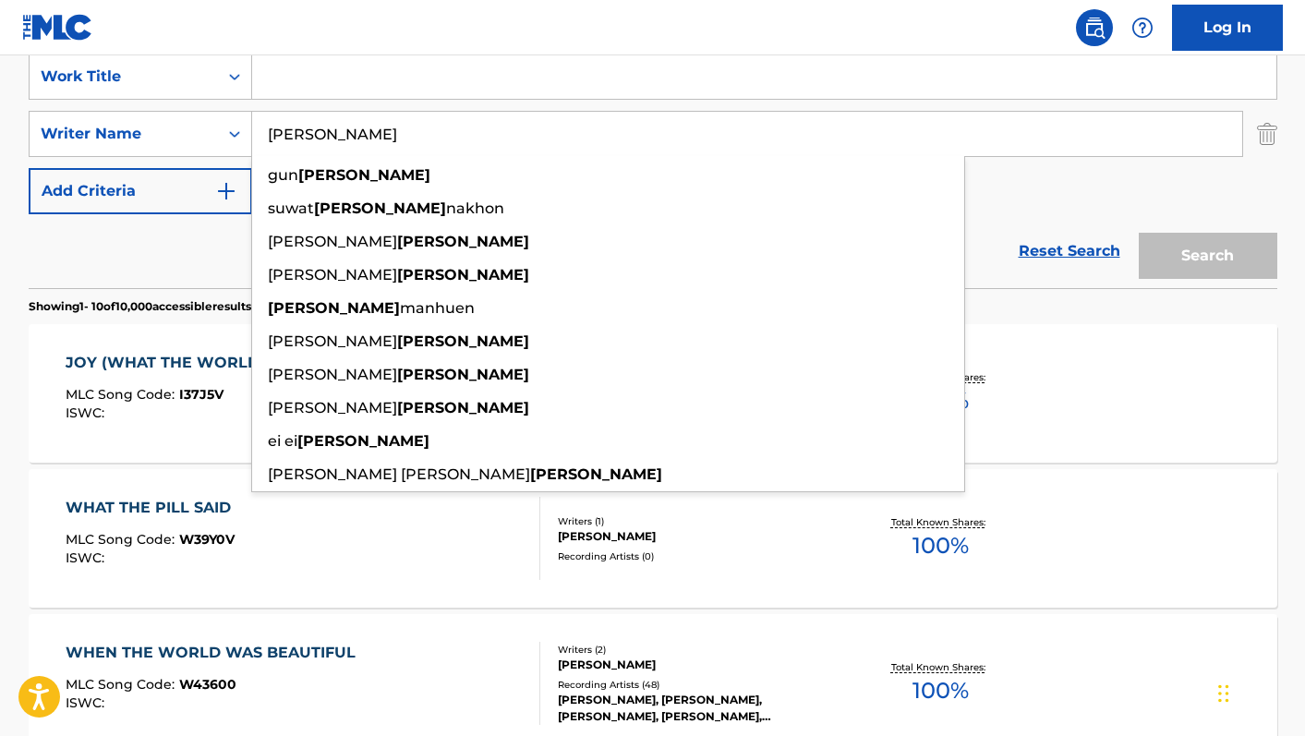
type input "[PERSON_NAME]"
click at [328, 71] on input "Search Form" at bounding box center [764, 77] width 1024 height 44
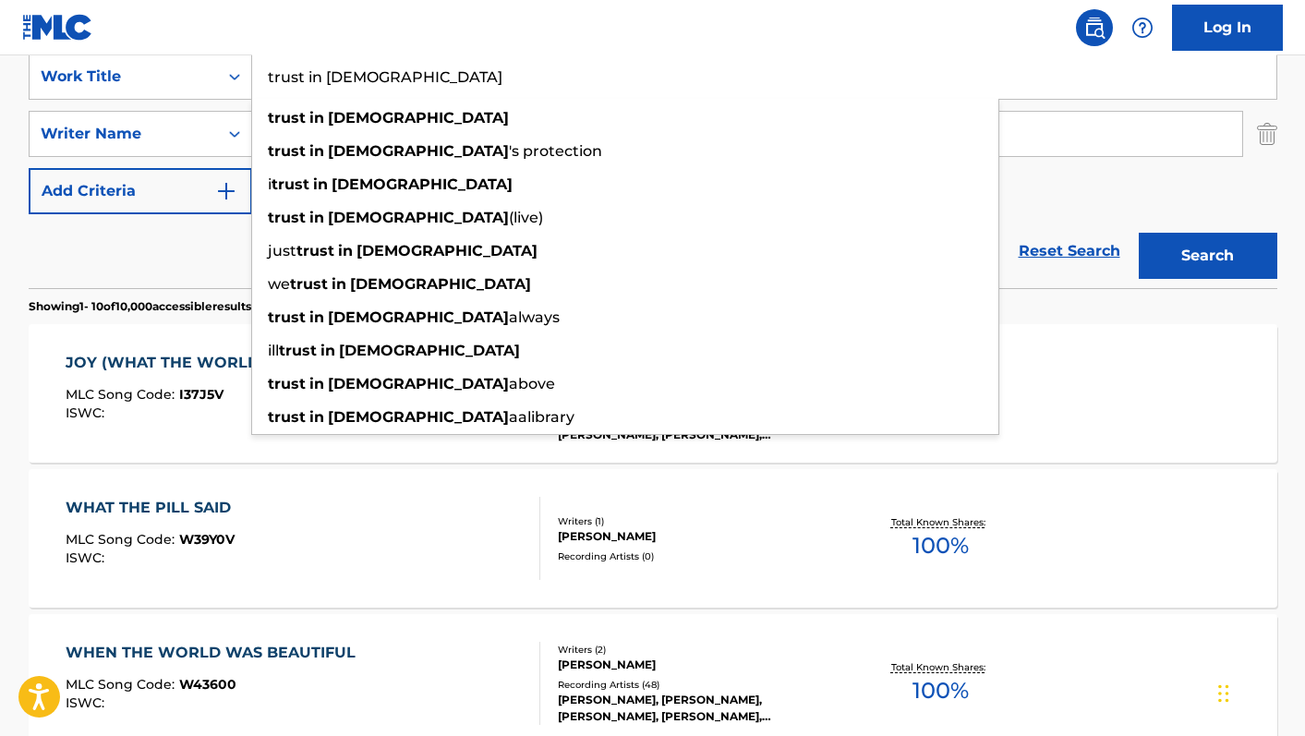
type input "trust in [DEMOGRAPHIC_DATA]"
click at [1139, 233] on button "Search" at bounding box center [1208, 256] width 139 height 46
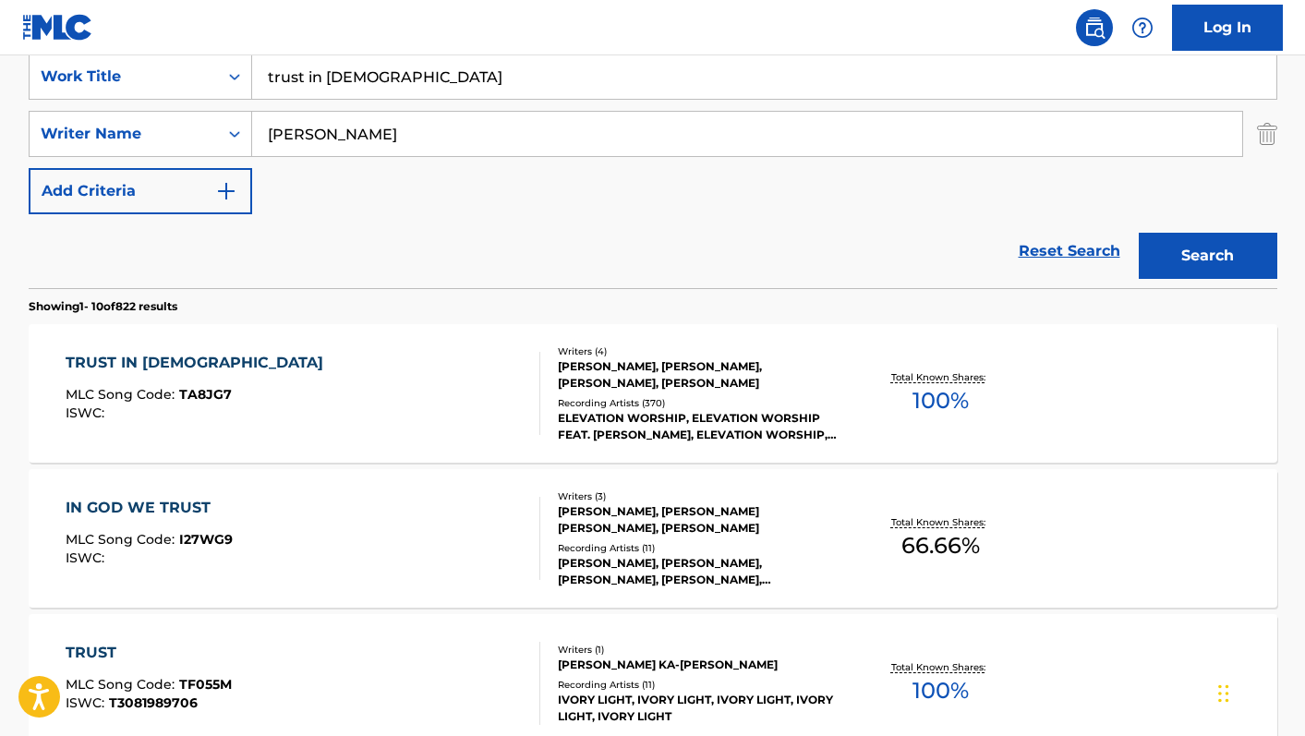
click at [368, 412] on div "TRUST IN GOD MLC Song Code : TA8JG7 ISWC :" at bounding box center [303, 393] width 475 height 83
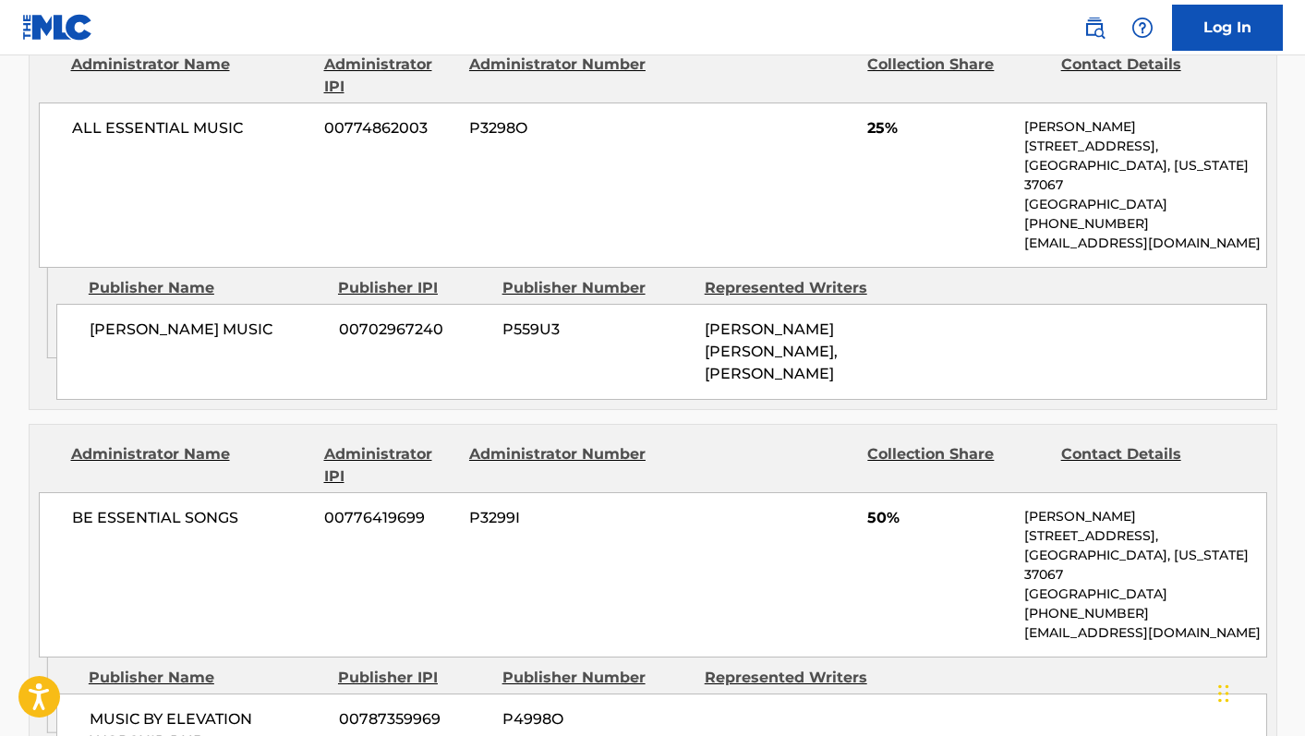
scroll to position [2048, 0]
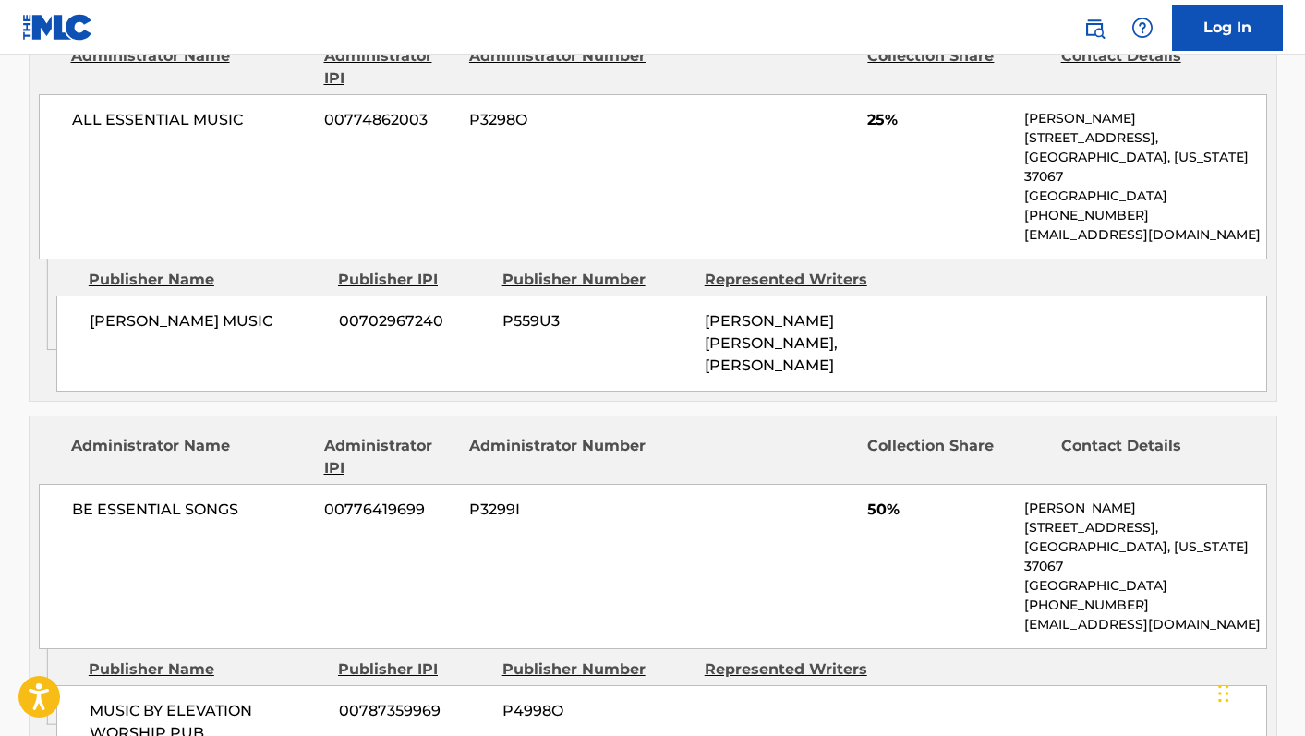
scroll to position [357, 0]
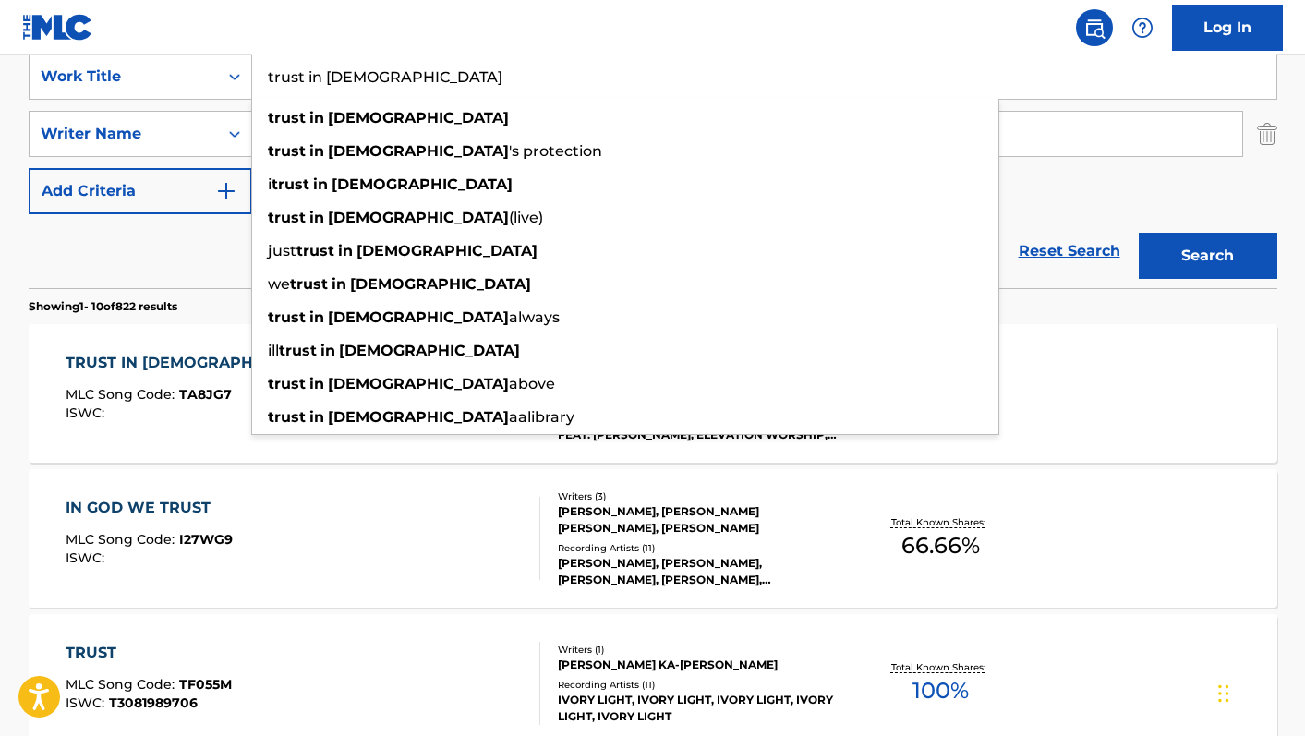
drag, startPoint x: 371, startPoint y: 85, endPoint x: 0, endPoint y: 53, distance: 372.8
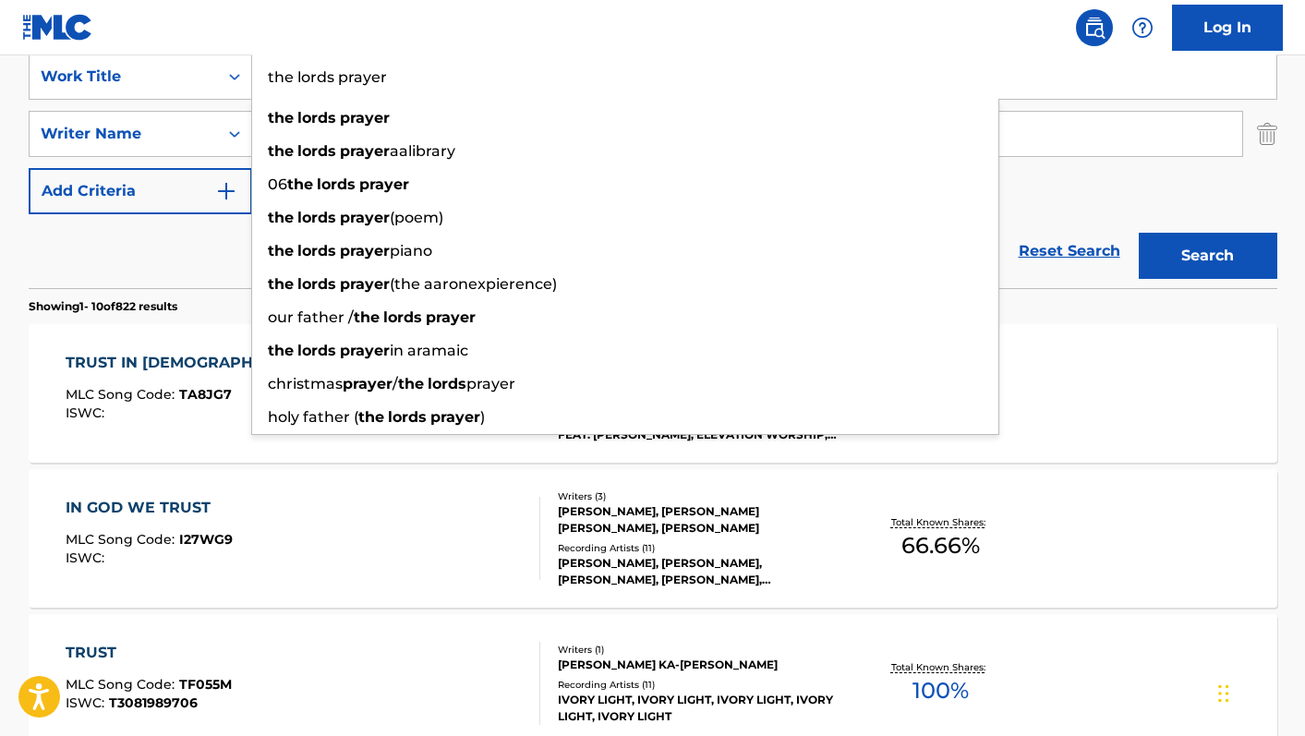
type input "the lords prayer"
click at [166, 242] on div "Reset Search Search" at bounding box center [653, 251] width 1249 height 74
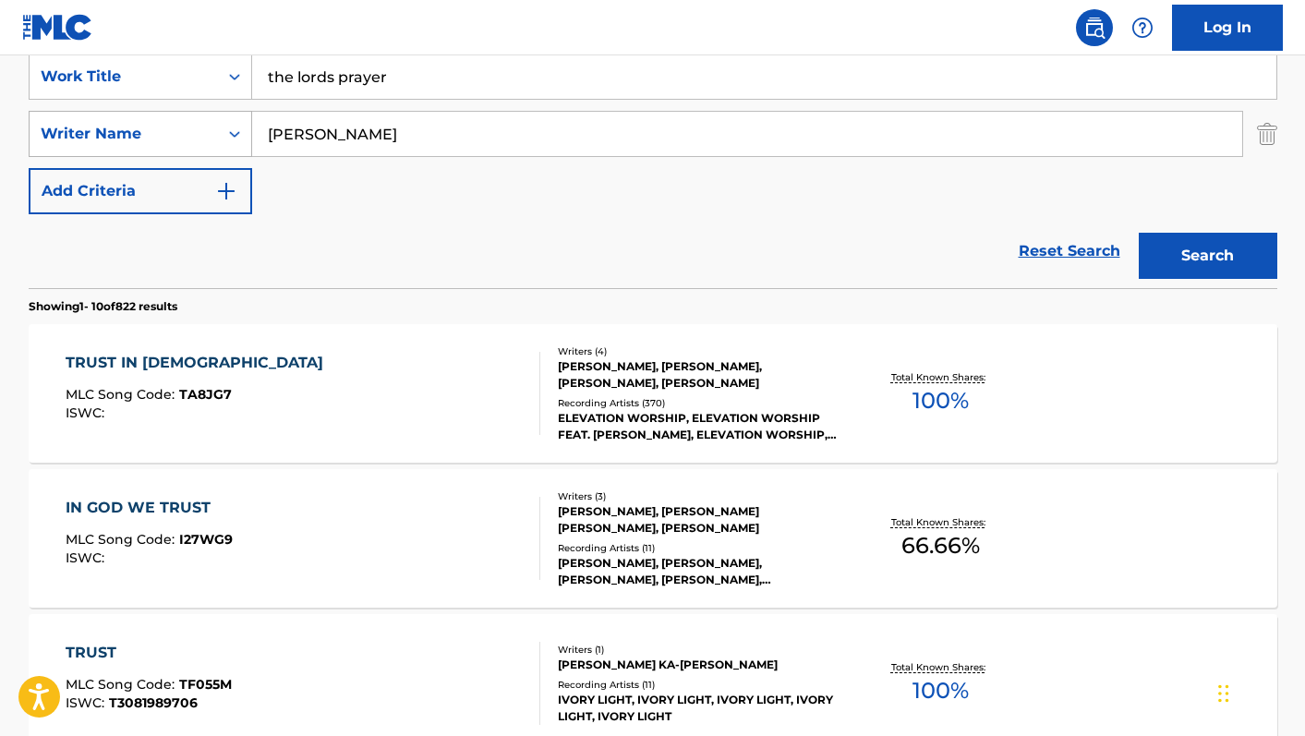
drag, startPoint x: 357, startPoint y: 138, endPoint x: 139, endPoint y: 129, distance: 218.2
click at [139, 129] on div "SearchWithCriteria183c8a15-9b78-4ecf-a97e-c8b85ca5a1bc Writer Name [PERSON_NAME]" at bounding box center [653, 134] width 1249 height 46
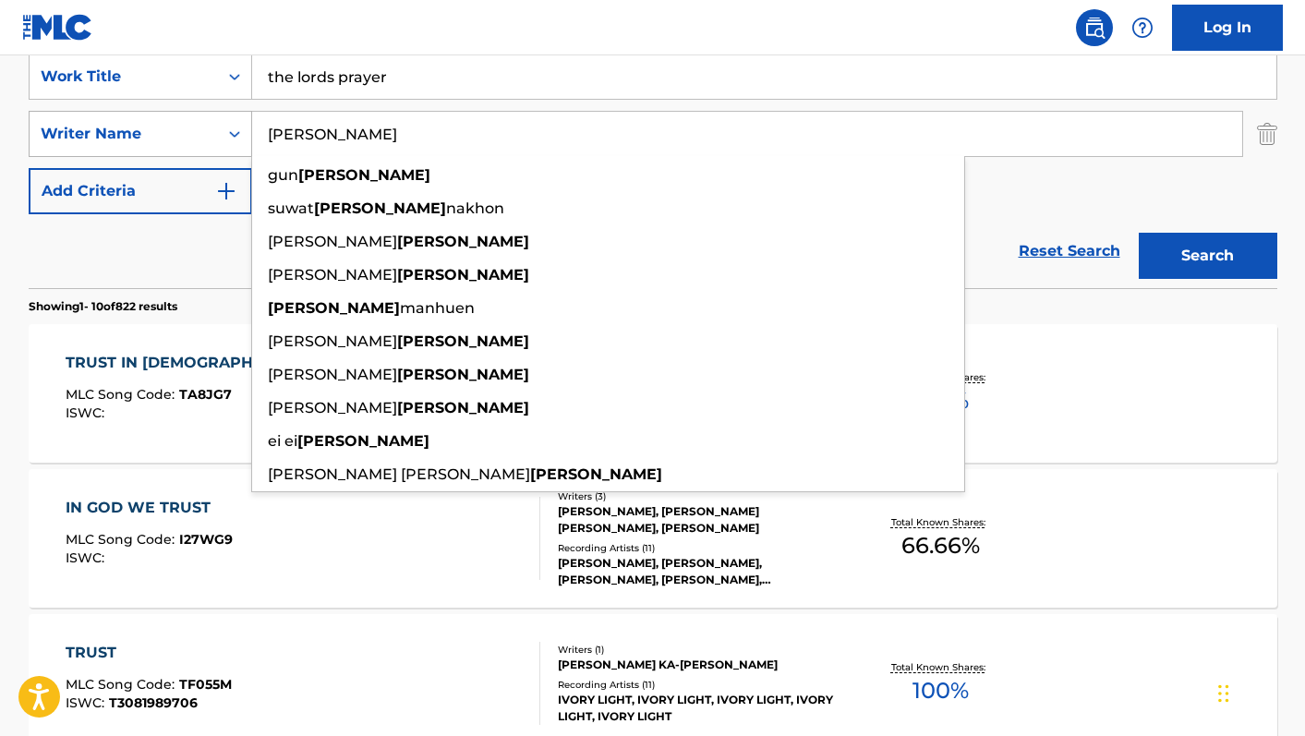
paste input "[PERSON_NAME]"
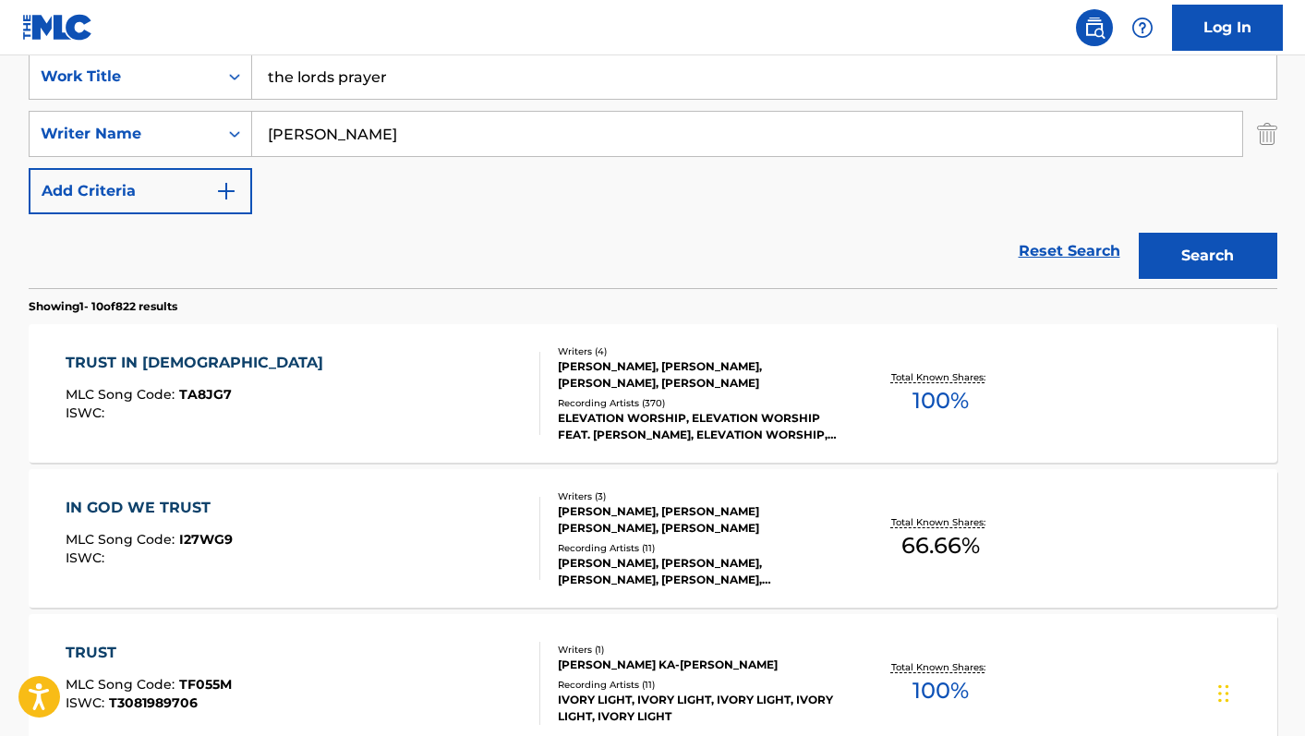
click at [1221, 261] on button "Search" at bounding box center [1208, 256] width 139 height 46
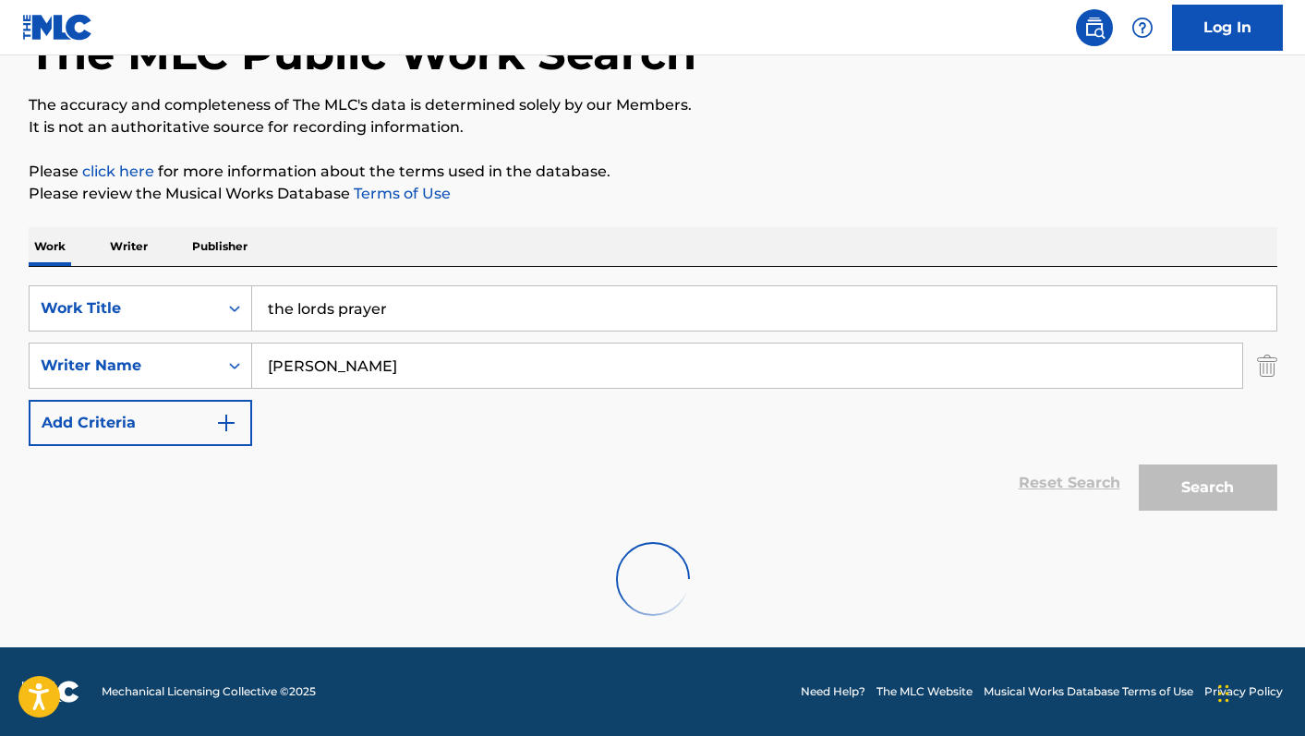
scroll to position [66, 0]
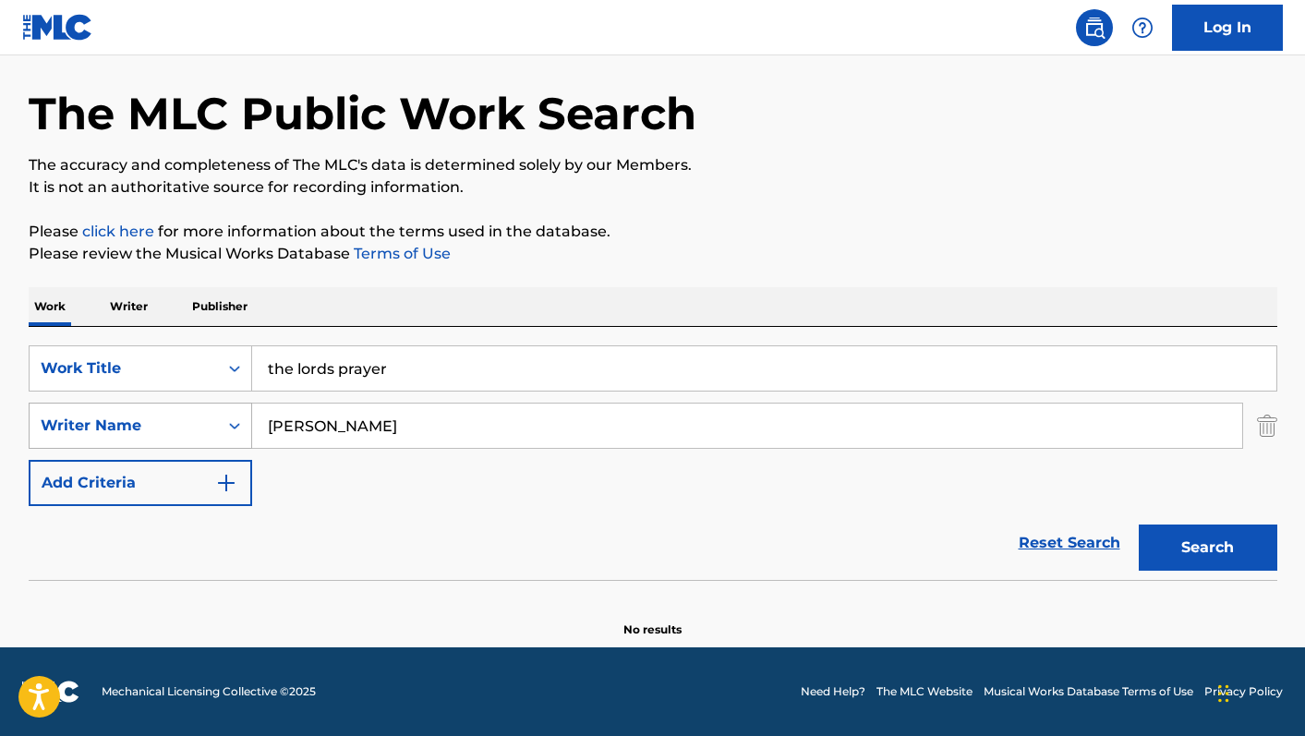
drag, startPoint x: 307, startPoint y: 425, endPoint x: 128, endPoint y: 407, distance: 179.1
click at [128, 407] on div "SearchWithCriteria183c8a15-9b78-4ecf-a97e-c8b85ca5a1bc Writer Name [PERSON_NAME]" at bounding box center [653, 426] width 1249 height 46
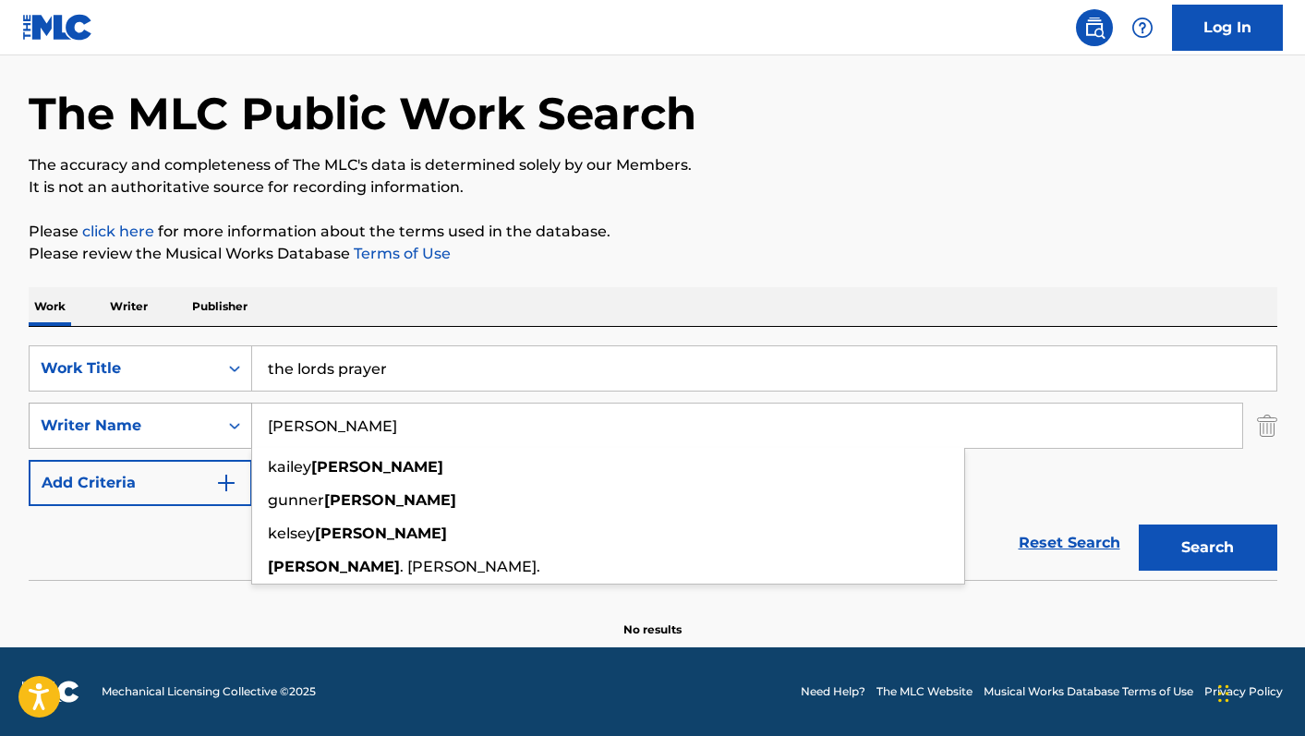
type input "[PERSON_NAME]"
click at [1139, 525] on button "Search" at bounding box center [1208, 548] width 139 height 46
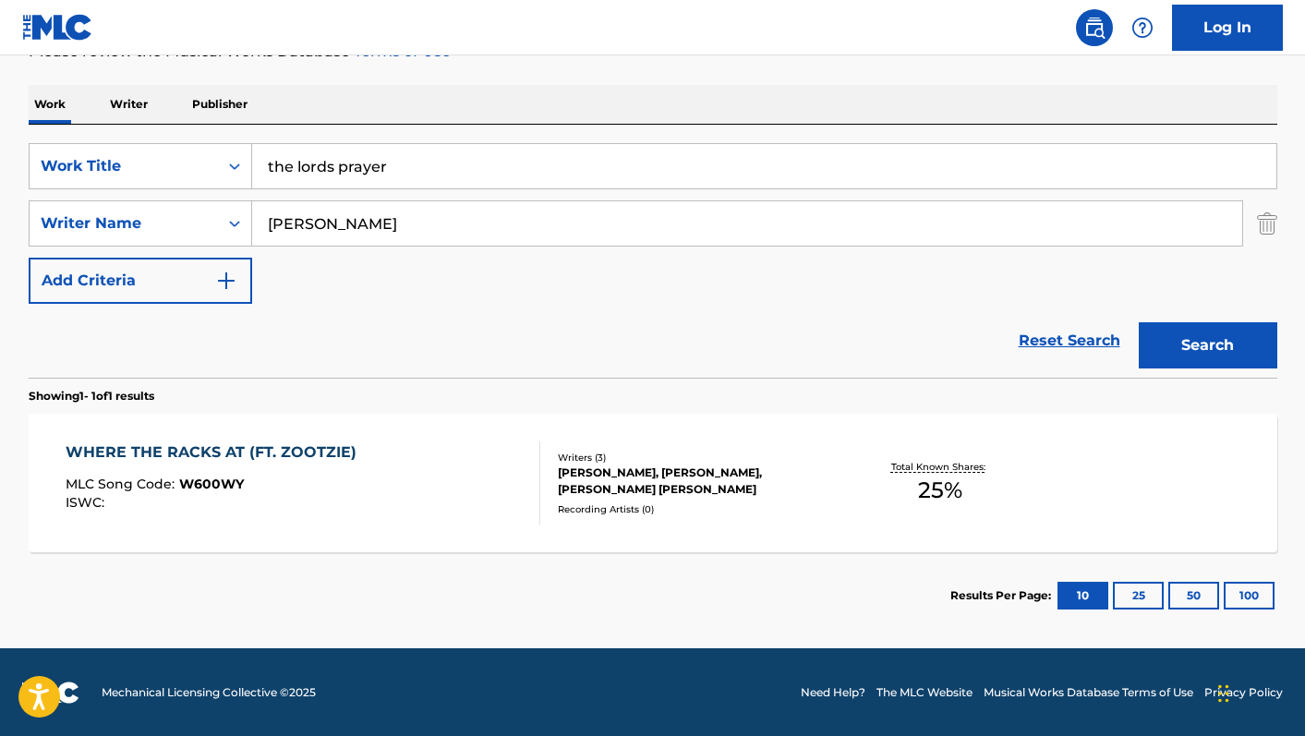
scroll to position [269, 0]
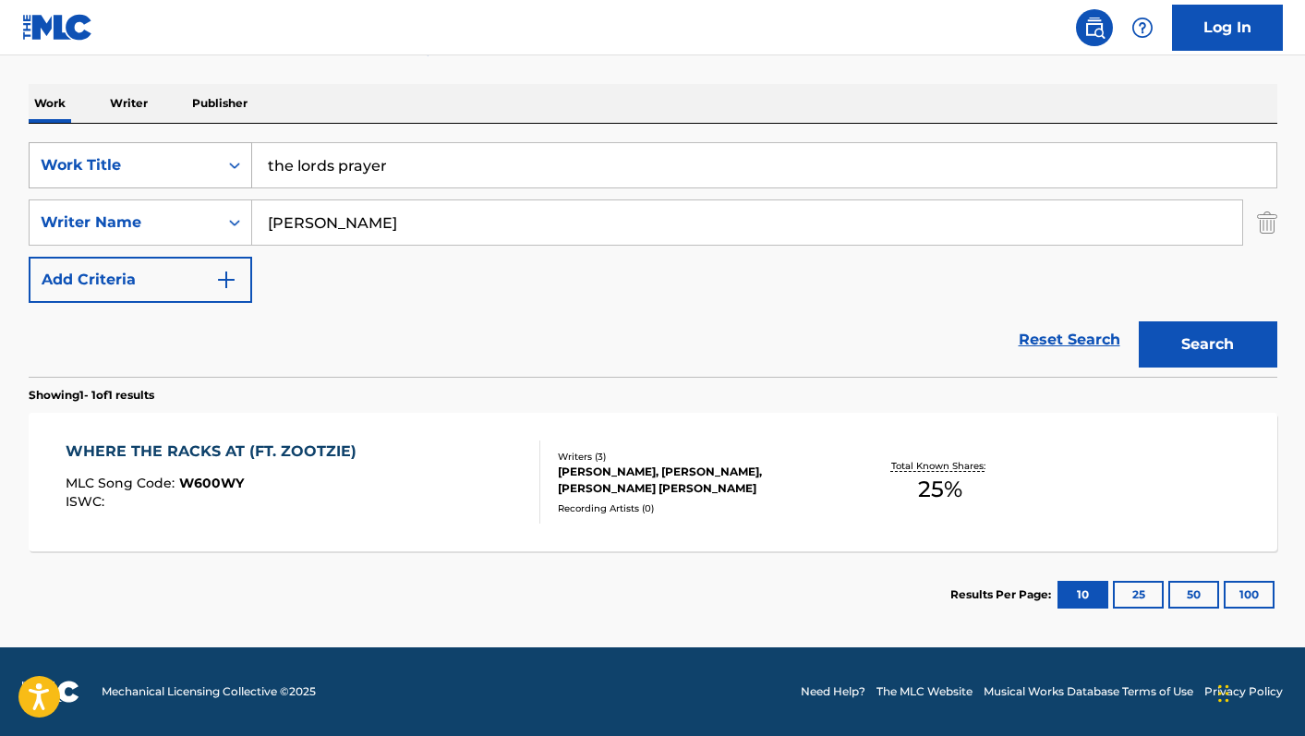
drag, startPoint x: 421, startPoint y: 172, endPoint x: 202, endPoint y: 162, distance: 219.2
click at [202, 162] on div "SearchWithCriteria013eb804-6024-42d2-a07f-151c86e1bce9 Work Title the lords pra…" at bounding box center [653, 165] width 1249 height 46
paste input "Joy (What The World Calls Foolish)"
type input "Joy (What The World Calls Foolish)"
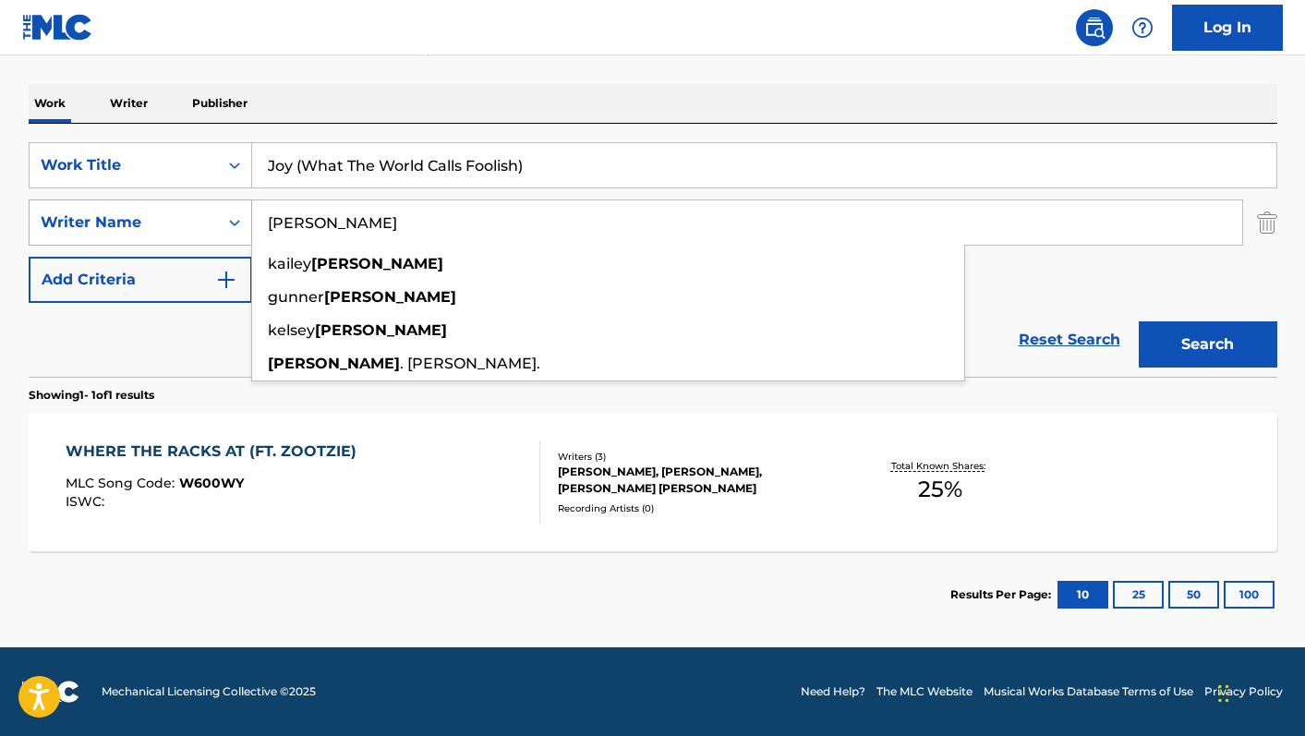
drag, startPoint x: 417, startPoint y: 226, endPoint x: 164, endPoint y: 206, distance: 253.0
click at [164, 206] on div "SearchWithCriteria183c8a15-9b78-4ecf-a97e-c8b85ca5a1bc Writer Name [PERSON_NAME…" at bounding box center [653, 223] width 1249 height 46
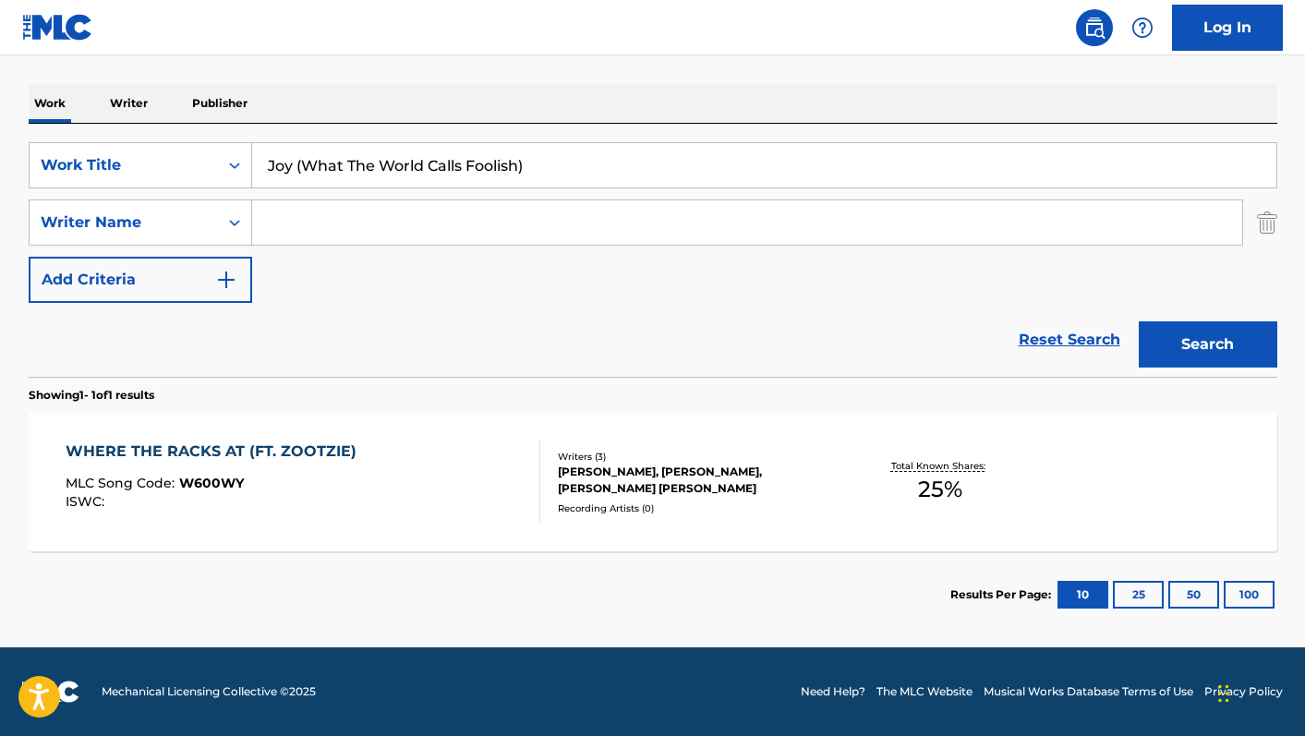
click at [1210, 354] on button "Search" at bounding box center [1208, 344] width 139 height 46
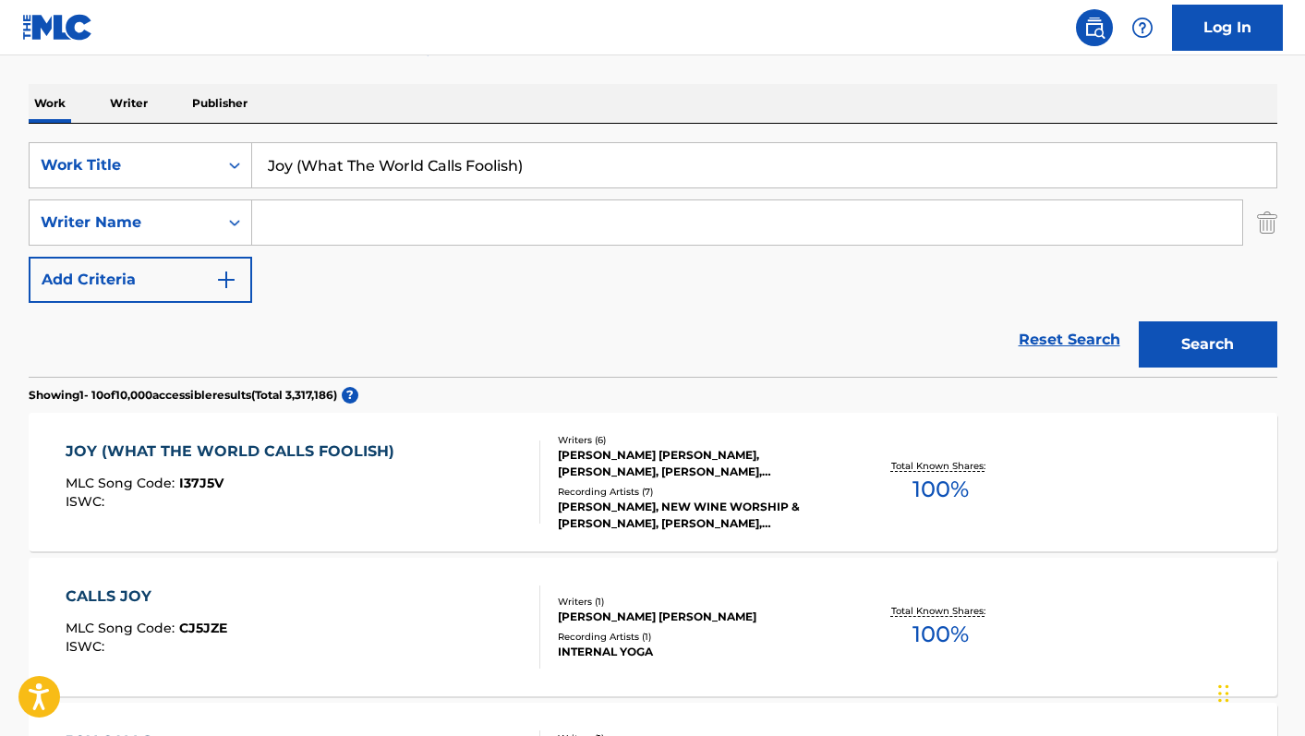
click at [478, 480] on div "JOY (WHAT THE WORLD CALLS FOOLISH) MLC Song Code : I37J5V ISWC :" at bounding box center [303, 482] width 475 height 83
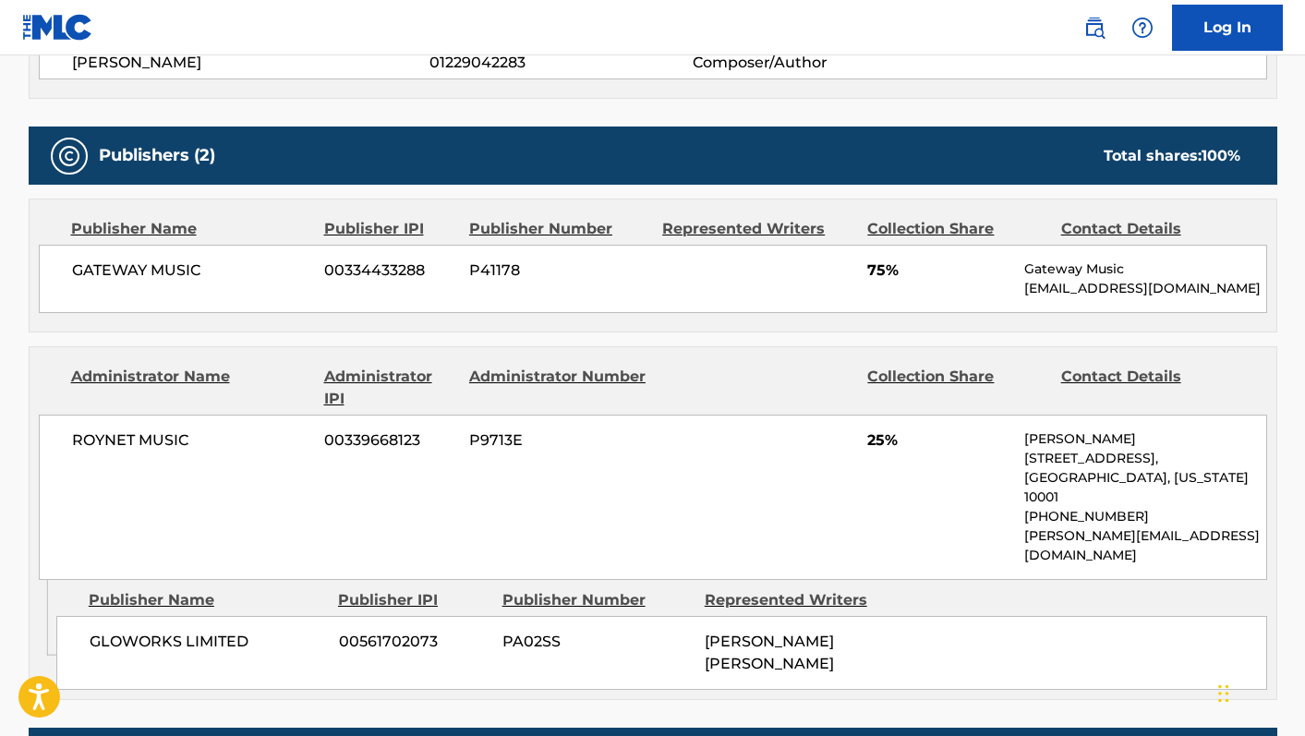
scroll to position [887, 0]
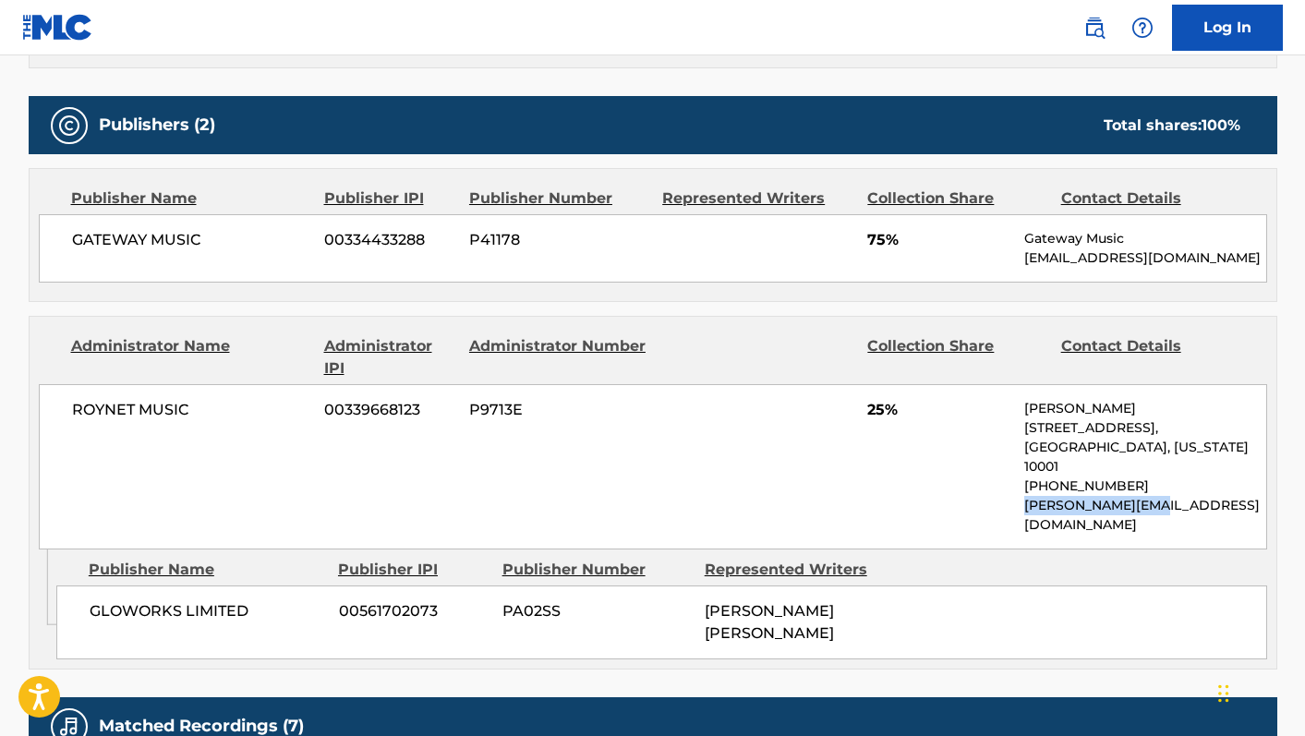
drag, startPoint x: 1172, startPoint y: 482, endPoint x: 1021, endPoint y: 479, distance: 151.5
click at [1021, 479] on div "ROYNET MUSIC 00339668123 P9713E 25% [PERSON_NAME] [STREET_ADDRESS][US_STATE] [P…" at bounding box center [653, 466] width 1229 height 165
copy p "[PERSON_NAME][EMAIL_ADDRESS][DOMAIN_NAME]"
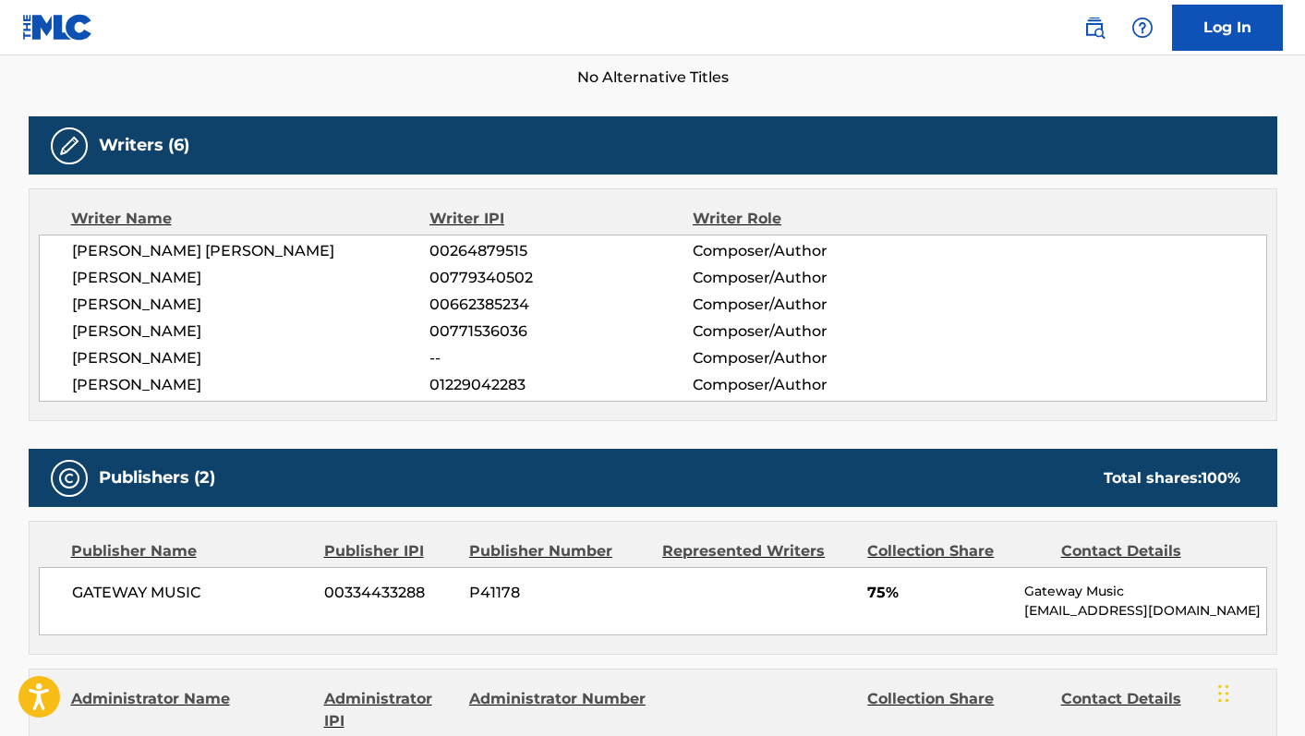
scroll to position [284, 0]
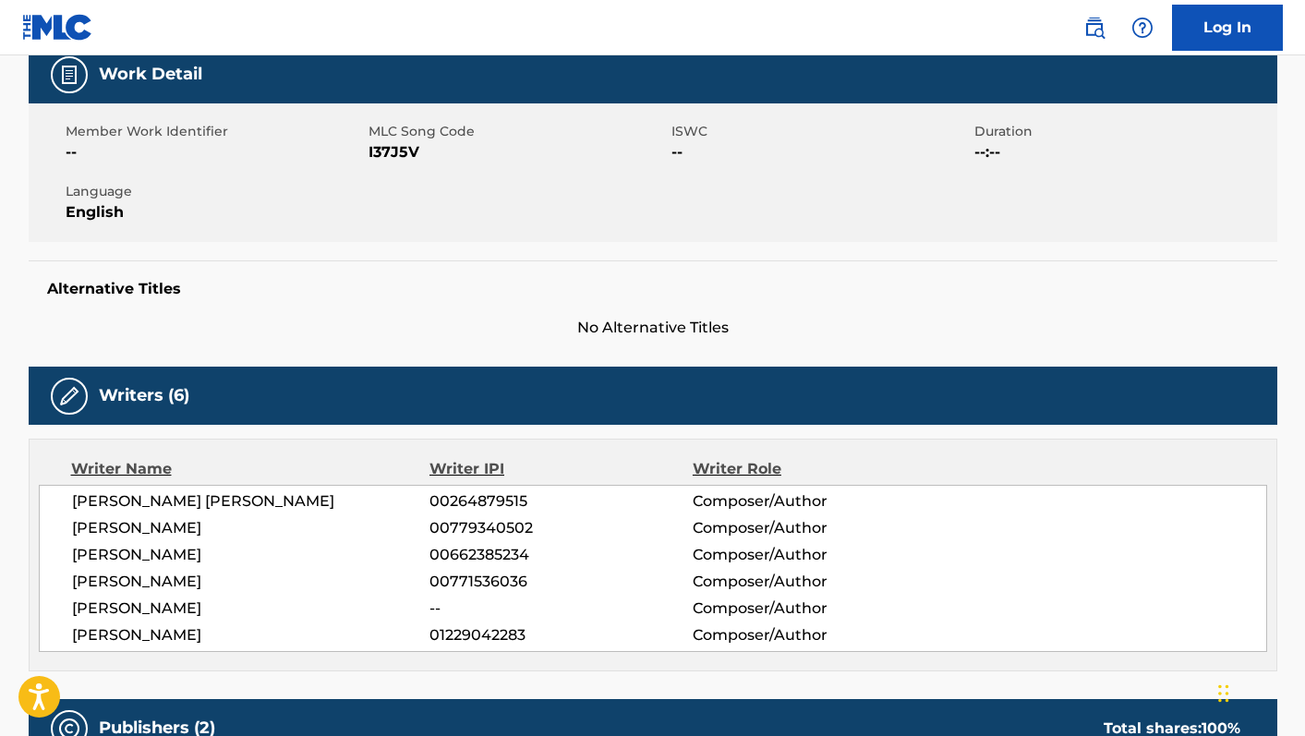
scroll to position [269, 0]
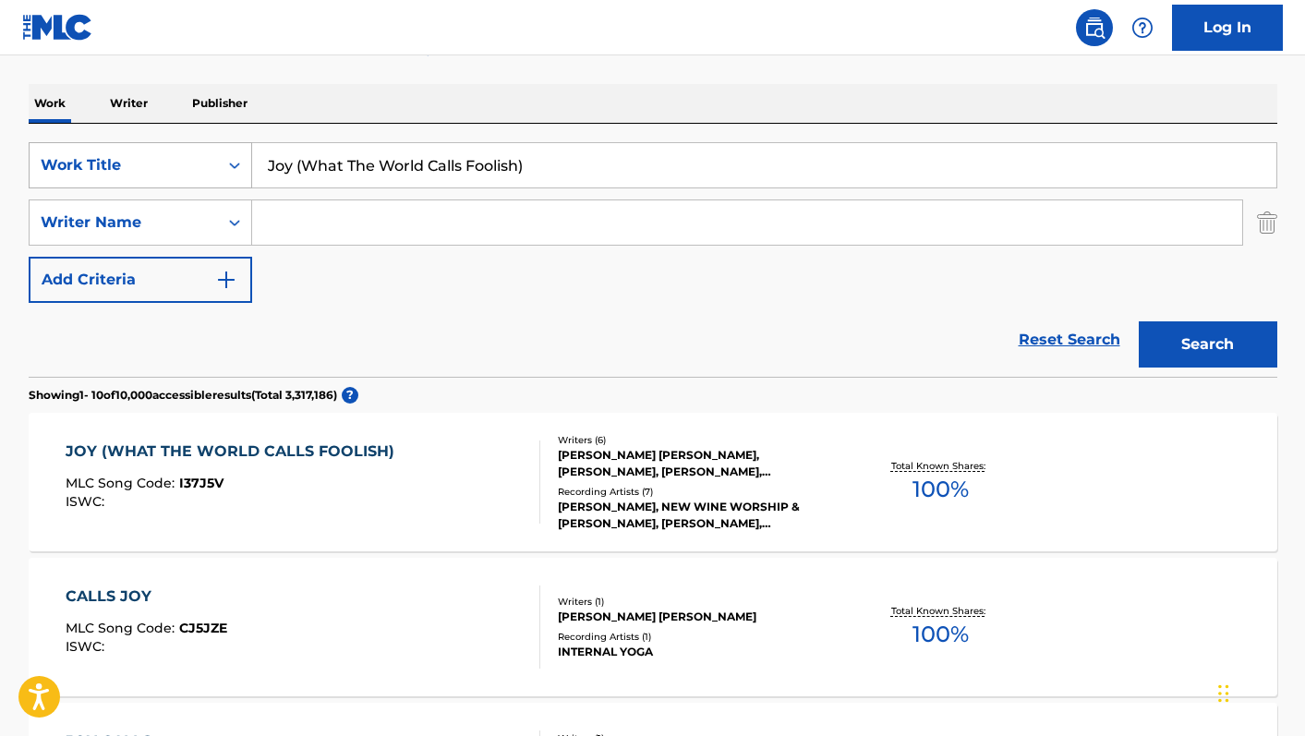
drag, startPoint x: 551, startPoint y: 162, endPoint x: 181, endPoint y: 155, distance: 370.5
click at [181, 155] on div "SearchWithCriteria013eb804-6024-42d2-a07f-151c86e1bce9 Work Title Joy (What The…" at bounding box center [653, 165] width 1249 height 46
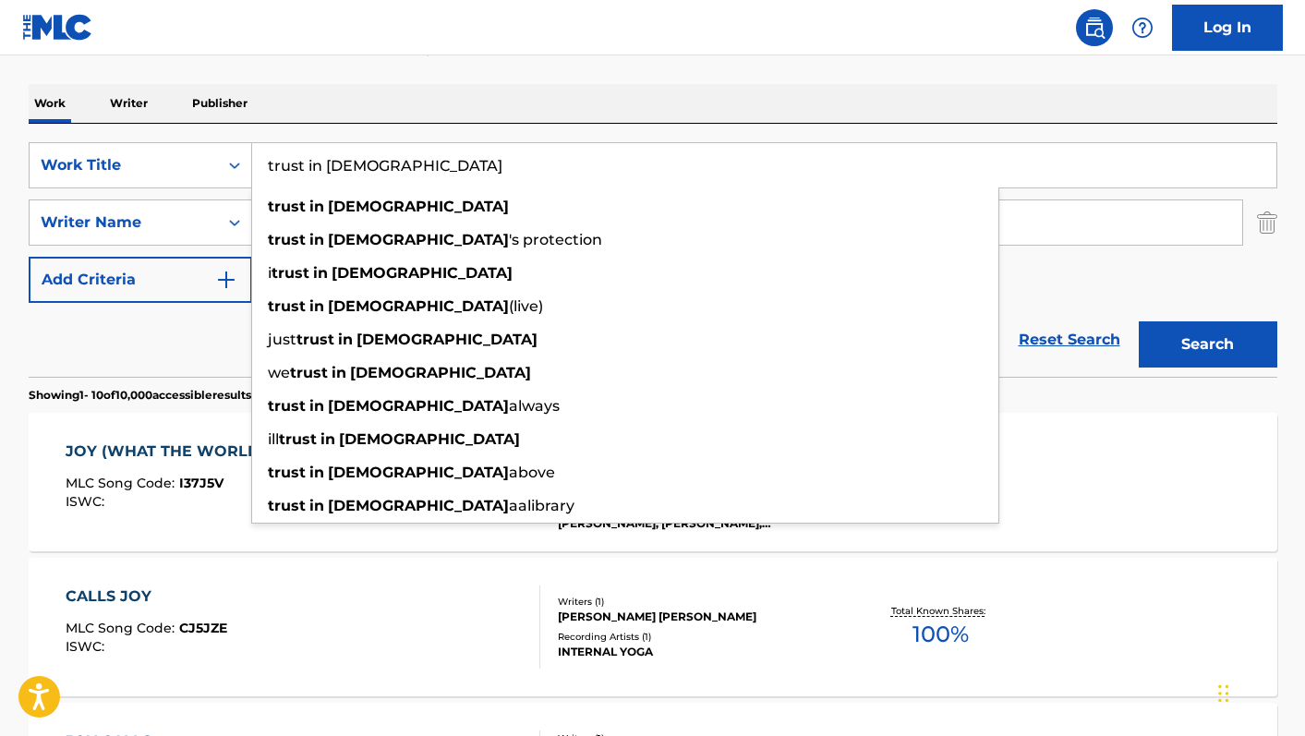
type input "trust in [DEMOGRAPHIC_DATA]"
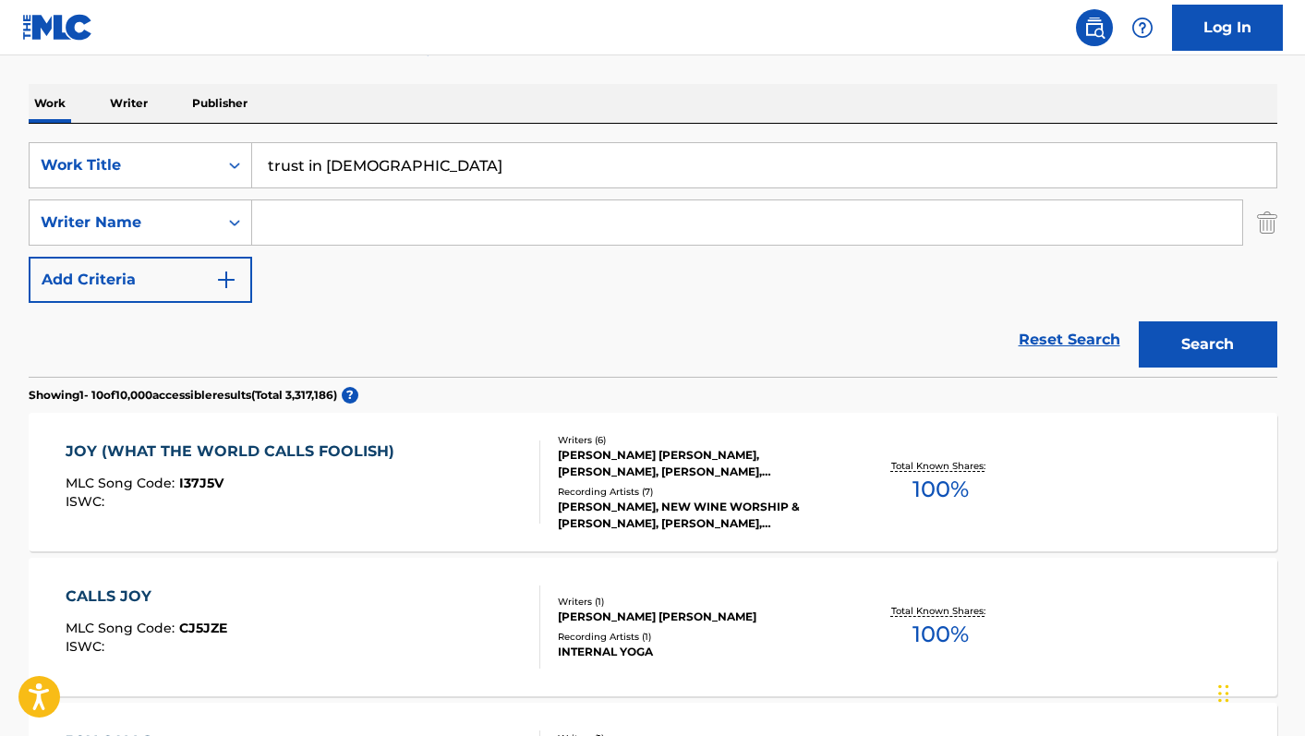
click at [345, 90] on div "Work Writer Publisher" at bounding box center [653, 103] width 1249 height 39
click at [323, 221] on input "Search Form" at bounding box center [747, 222] width 990 height 44
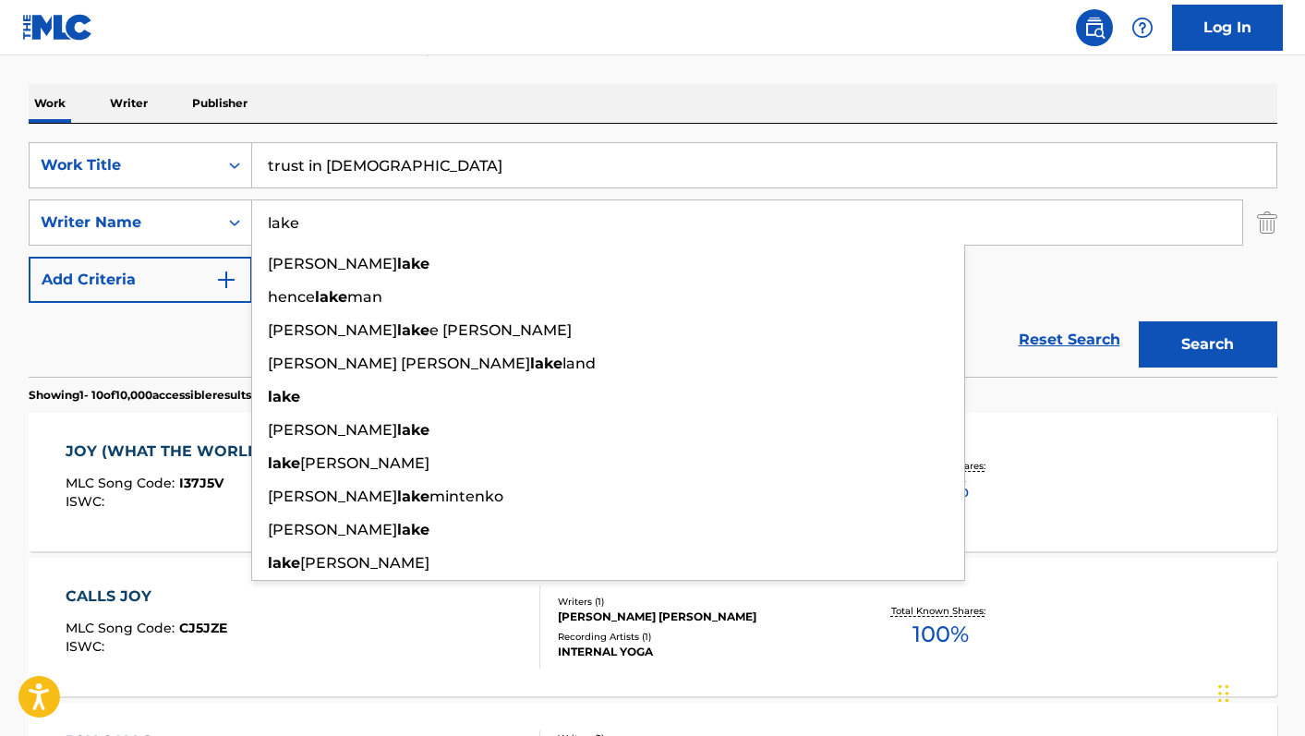
type input "lake"
click at [1139, 321] on button "Search" at bounding box center [1208, 344] width 139 height 46
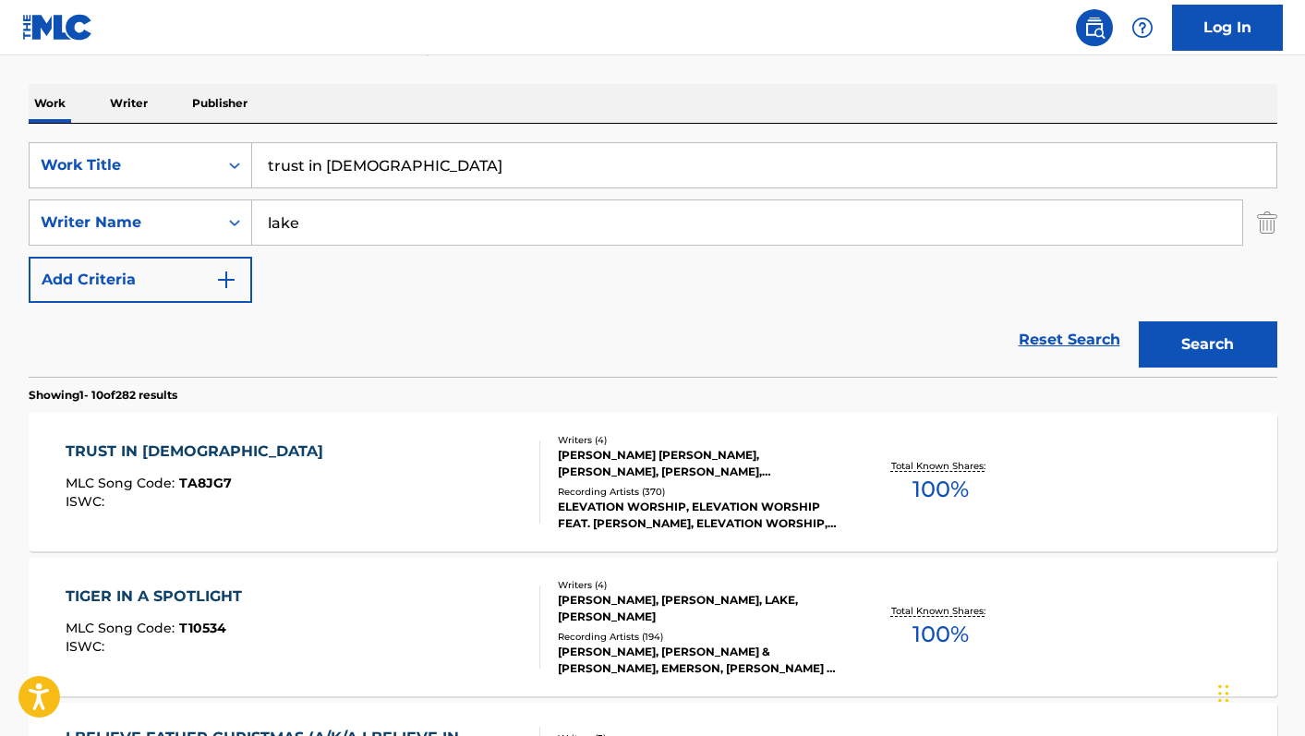
click at [282, 491] on div "TRUST IN GOD MLC Song Code : TA8JG7 ISWC :" at bounding box center [303, 482] width 475 height 83
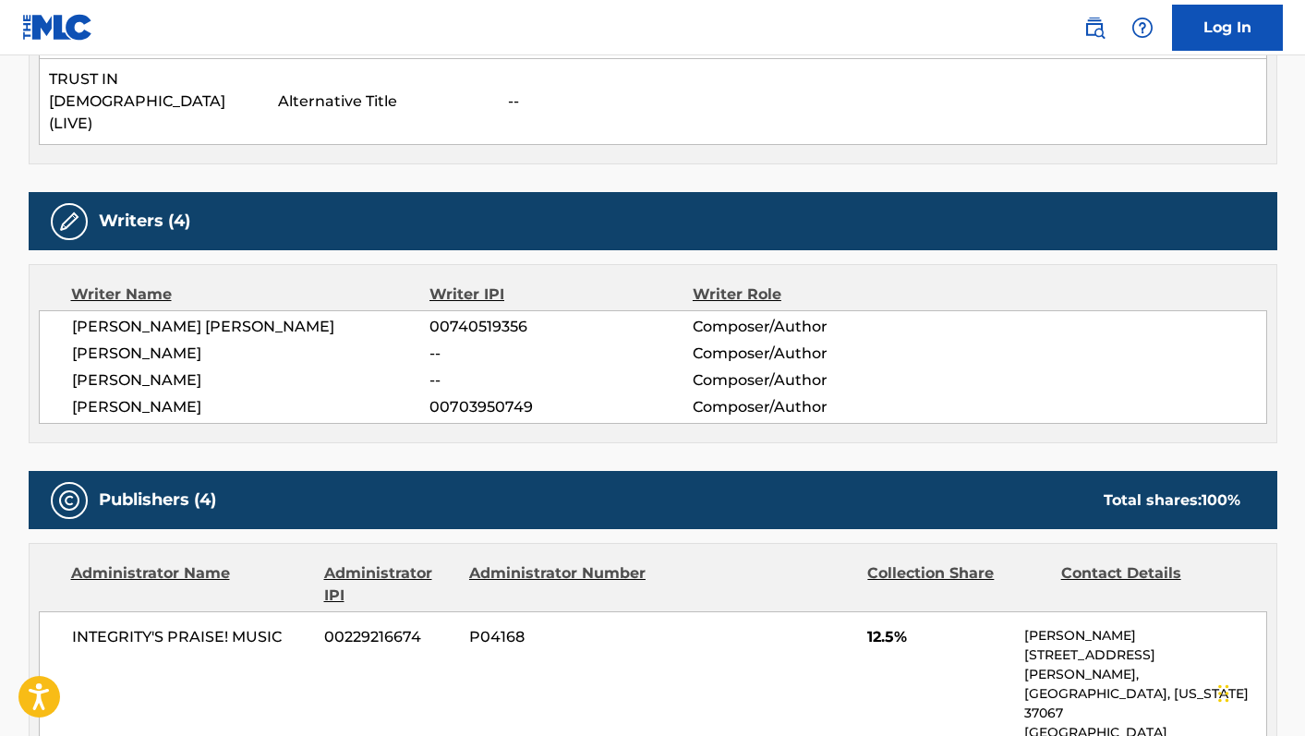
scroll to position [828, 0]
